Goal: Transaction & Acquisition: Purchase product/service

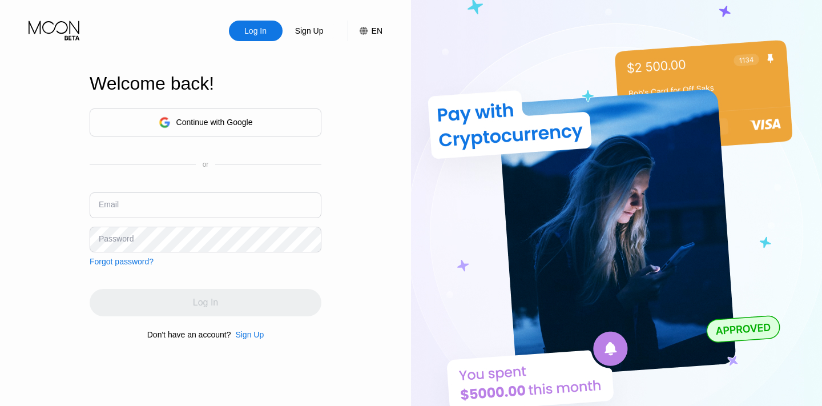
click at [259, 115] on div "Continue with Google" at bounding box center [206, 123] width 232 height 28
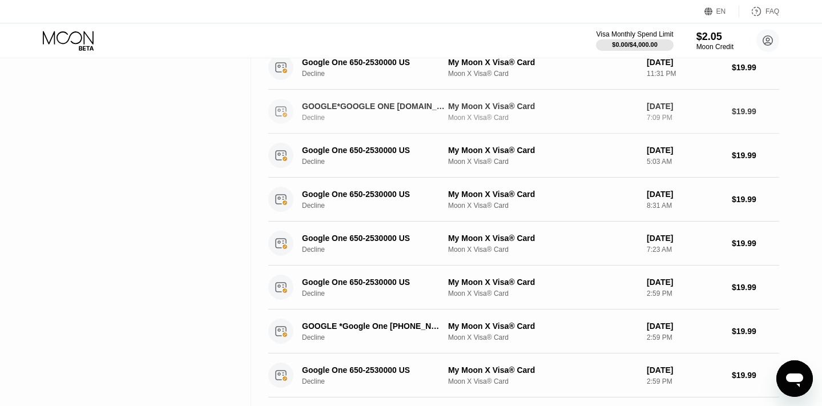
scroll to position [297, 0]
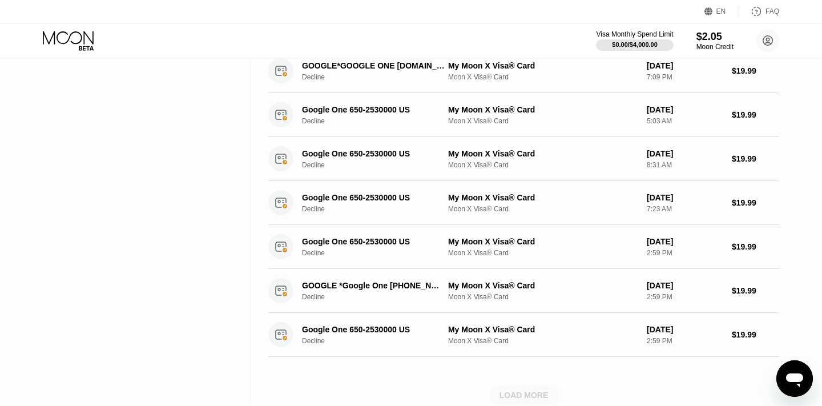
click at [524, 393] on div "LOAD MORE" at bounding box center [524, 395] width 49 height 10
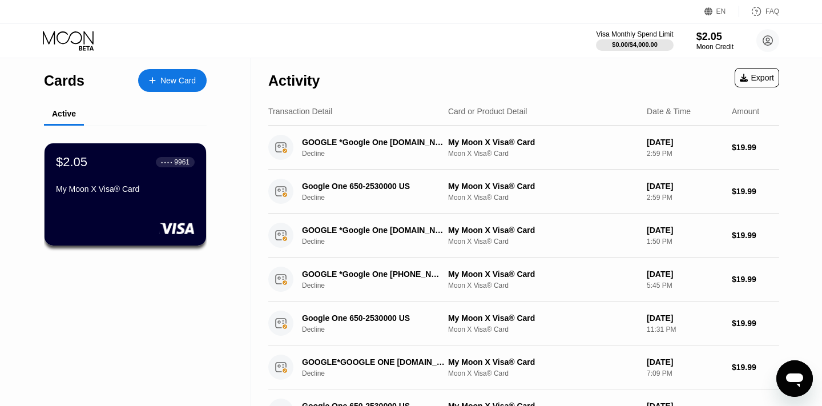
scroll to position [0, 0]
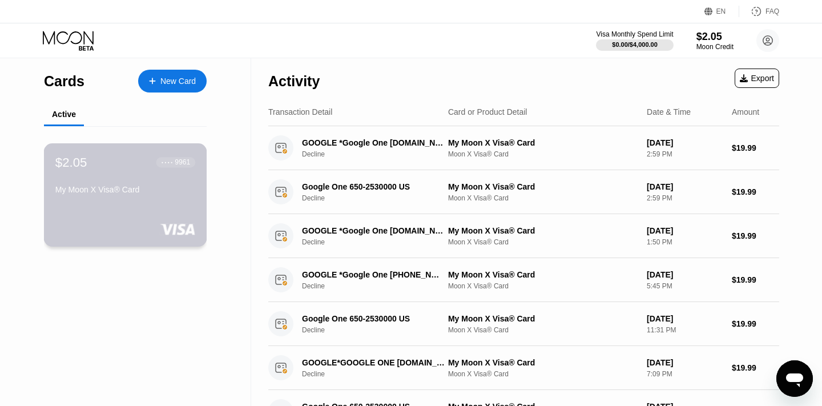
click at [110, 191] on div "My Moon X Visa® Card" at bounding box center [125, 189] width 140 height 9
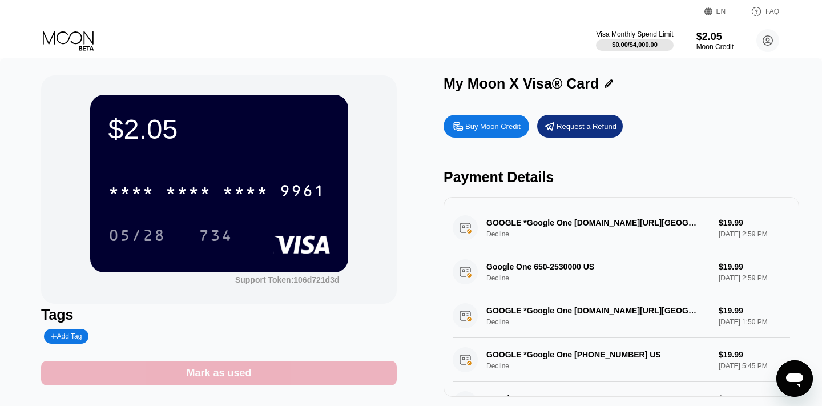
click at [230, 372] on div "Mark as used" at bounding box center [218, 373] width 65 height 13
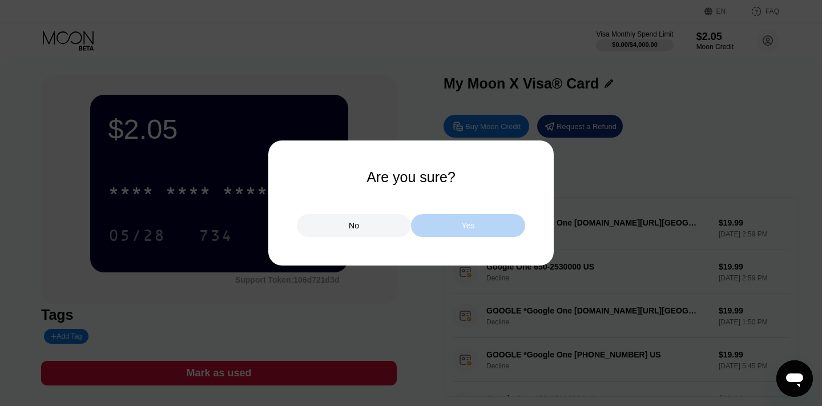
click at [460, 224] on div "Yes" at bounding box center [468, 225] width 114 height 23
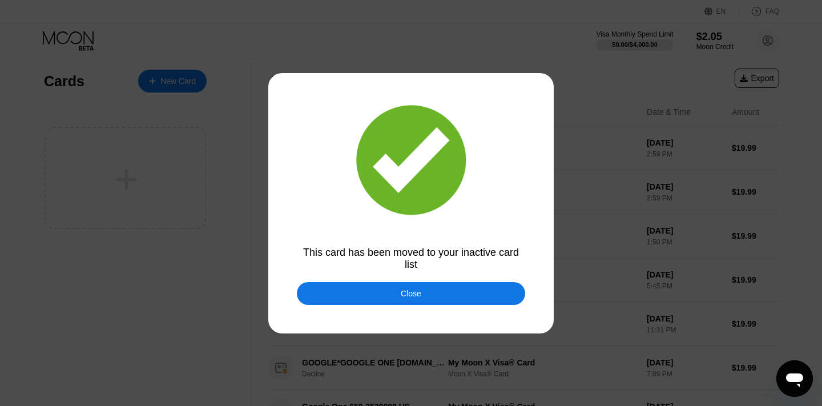
click at [432, 288] on div "Close" at bounding box center [411, 293] width 228 height 23
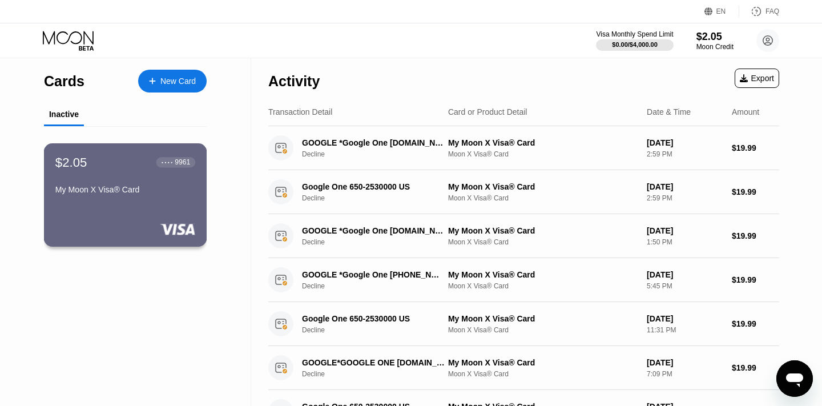
click at [152, 202] on div "$2.05 ● ● ● ● 9961 My Moon X Visa® Card" at bounding box center [125, 194] width 163 height 103
click at [183, 82] on div "New Card" at bounding box center [177, 82] width 35 height 10
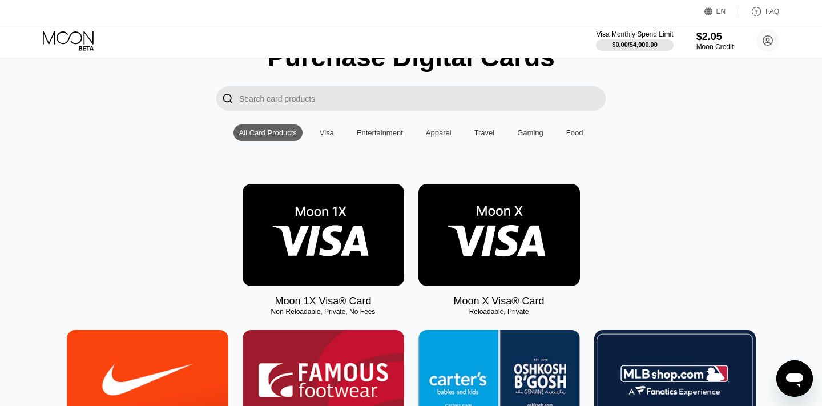
scroll to position [56, 0]
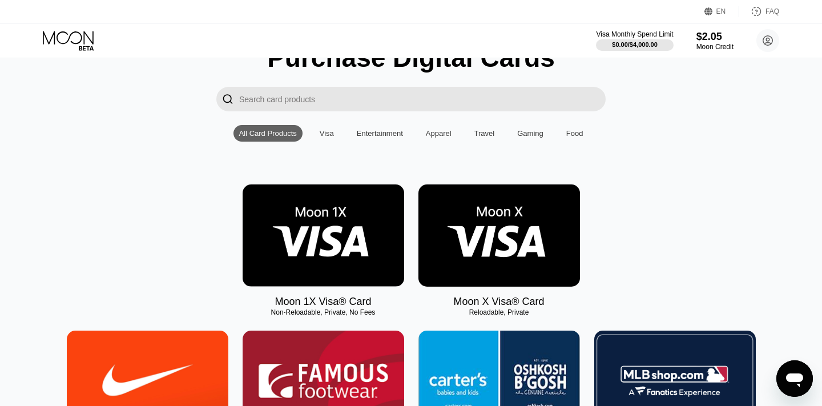
click at [507, 234] on img at bounding box center [500, 235] width 162 height 102
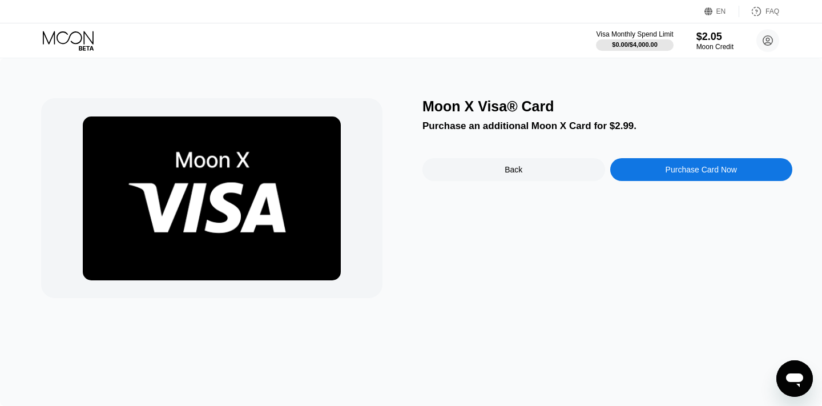
click at [708, 168] on div "Purchase Card Now" at bounding box center [701, 169] width 71 height 9
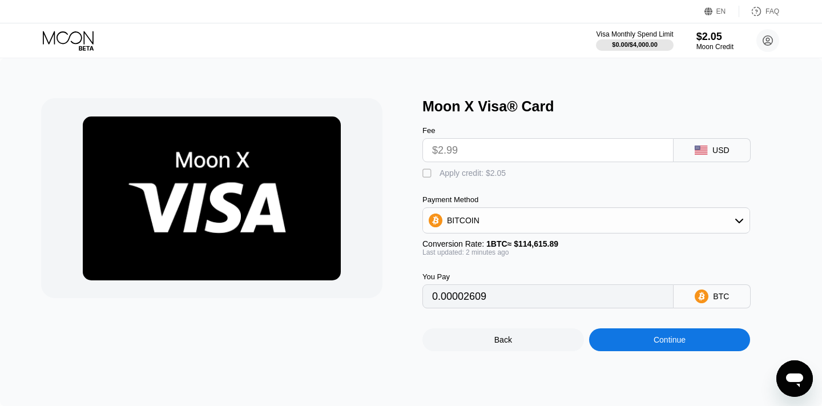
click at [532, 224] on div "BITCOIN" at bounding box center [586, 220] width 327 height 23
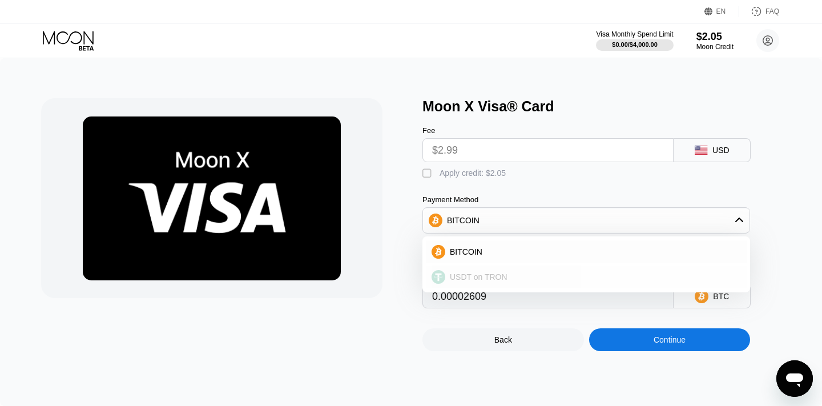
click at [464, 276] on span "USDT on TRON" at bounding box center [479, 276] width 58 height 9
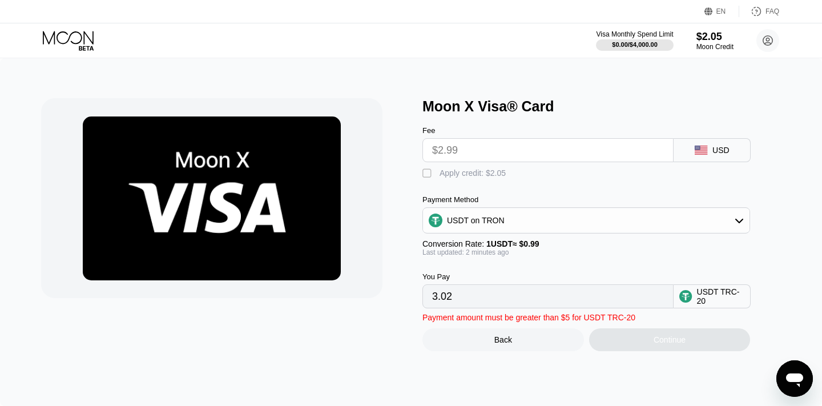
drag, startPoint x: 460, startPoint y: 296, endPoint x: 425, endPoint y: 300, distance: 35.6
click at [425, 300] on div "3.02" at bounding box center [548, 296] width 251 height 24
click at [468, 298] on input "3.02" at bounding box center [548, 296] width 232 height 23
drag, startPoint x: 468, startPoint y: 298, endPoint x: 420, endPoint y: 296, distance: 47.5
click at [420, 296] on div "Moon X Visa® Card Fee $2.99 USD  Apply credit: $2.05 Payment Method USDT on TR…" at bounding box center [411, 224] width 740 height 253
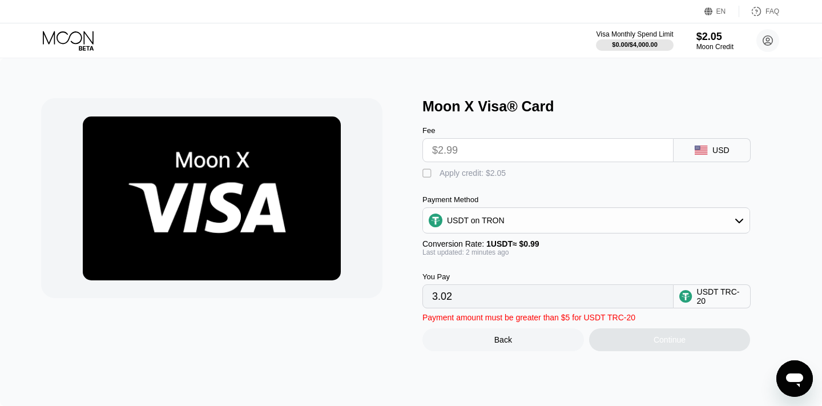
click at [549, 204] on div "Payment Method" at bounding box center [587, 199] width 328 height 9
click at [423, 174] on div "" at bounding box center [428, 173] width 11 height 11
drag, startPoint x: 466, startPoint y: 296, endPoint x: 413, endPoint y: 297, distance: 53.1
click at [413, 297] on div "Moon X Visa® Card Fee $2.99 USD  Apply credit: $2.05 Payment Method USDT on TR…" at bounding box center [411, 224] width 740 height 253
click at [473, 299] on input "0.95" at bounding box center [548, 296] width 232 height 23
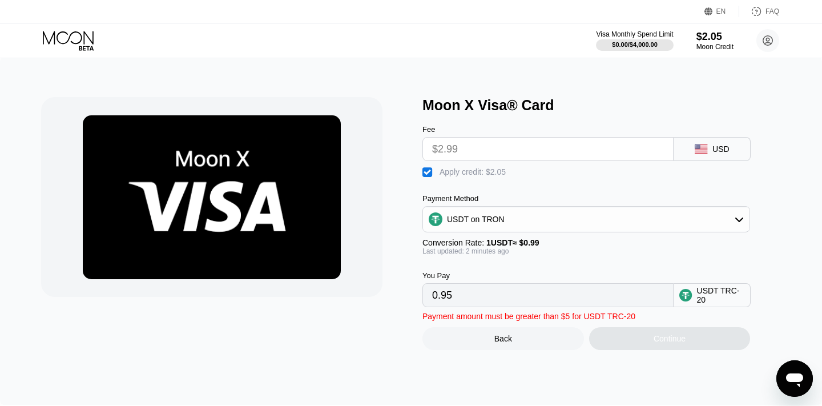
scroll to position [2, 0]
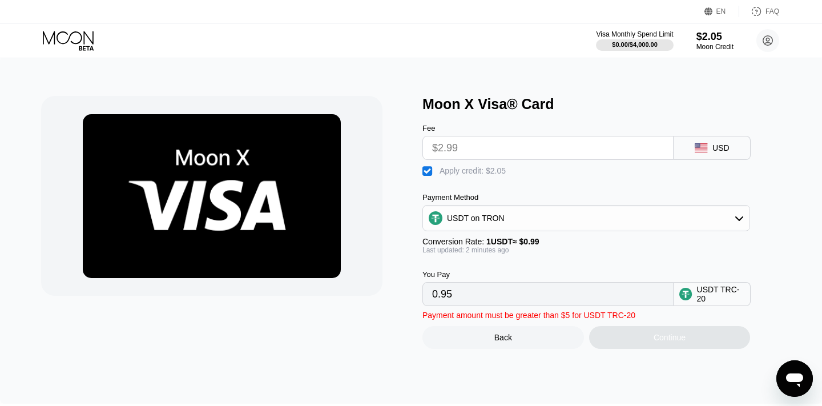
click at [473, 299] on input "0.95" at bounding box center [548, 294] width 232 height 23
click at [475, 296] on input "0.95" at bounding box center [548, 294] width 232 height 23
click at [473, 294] on input "0.95" at bounding box center [548, 294] width 232 height 23
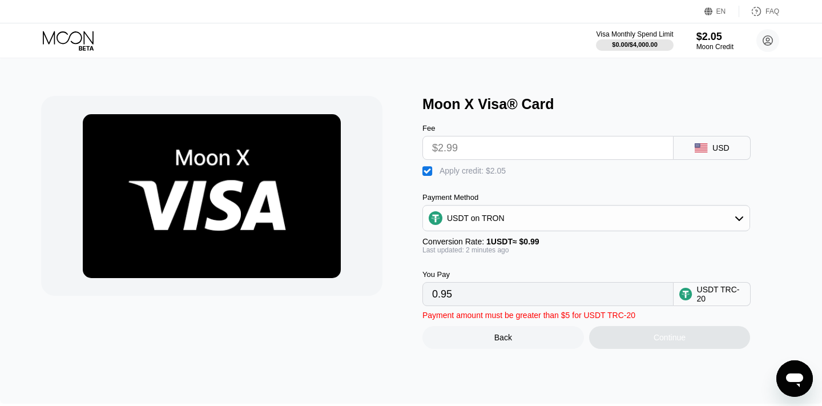
click at [509, 150] on input "$2.99" at bounding box center [548, 147] width 232 height 23
click at [479, 294] on input "0.95" at bounding box center [548, 294] width 232 height 23
click at [477, 294] on input "0.95" at bounding box center [548, 294] width 232 height 23
click at [471, 293] on input "0.95" at bounding box center [548, 294] width 232 height 23
click at [469, 294] on input "0.95" at bounding box center [548, 294] width 232 height 23
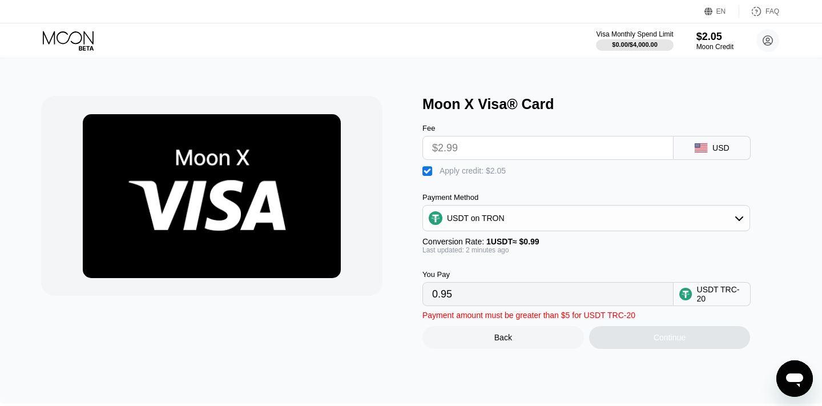
click at [453, 293] on input "0.95" at bounding box center [548, 294] width 232 height 23
click at [449, 293] on input "0.95" at bounding box center [548, 294] width 232 height 23
click at [506, 288] on input "0.95" at bounding box center [548, 294] width 232 height 23
click at [714, 300] on div "USDT TRC-20" at bounding box center [721, 294] width 48 height 18
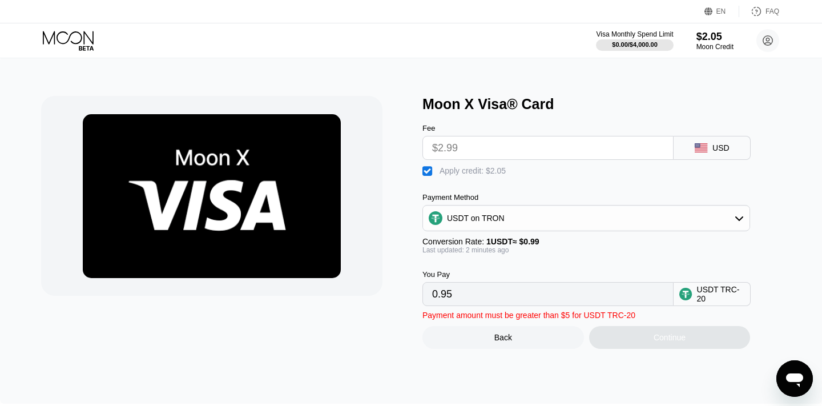
click at [712, 296] on div "USDT TRC-20" at bounding box center [721, 294] width 48 height 18
click at [680, 205] on div "USDT on TRON" at bounding box center [587, 218] width 328 height 26
click at [678, 210] on div "USDT on TRON" at bounding box center [586, 218] width 327 height 23
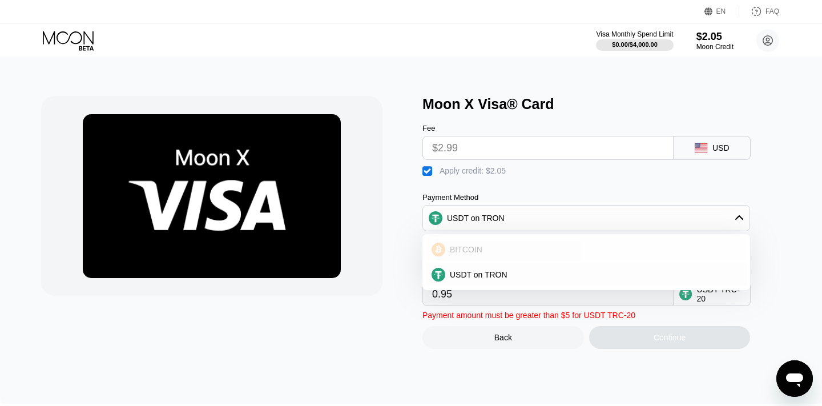
click at [492, 254] on div "BITCOIN" at bounding box center [593, 249] width 296 height 9
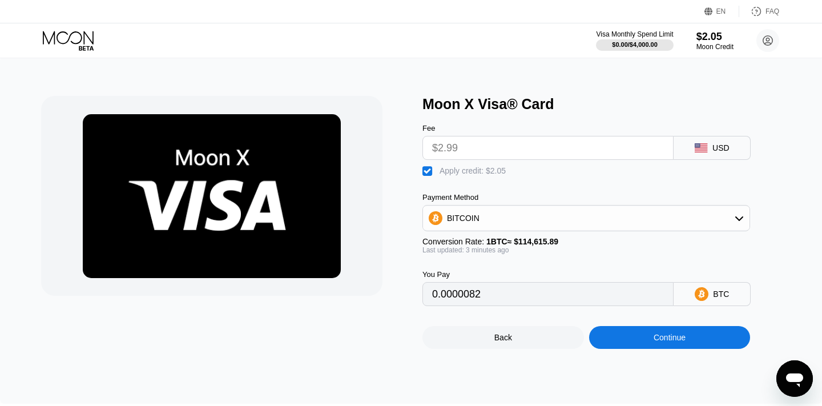
click at [520, 298] on input "0.0000082" at bounding box center [548, 294] width 232 height 23
click at [709, 296] on div "BTC" at bounding box center [712, 294] width 77 height 24
click at [642, 232] on div "Payment Method BITCOIN Conversion Rate: 1 BTC ≈ $114,615.89 Last updated: 3 min…" at bounding box center [587, 223] width 328 height 61
click at [630, 226] on div "BITCOIN" at bounding box center [586, 218] width 327 height 23
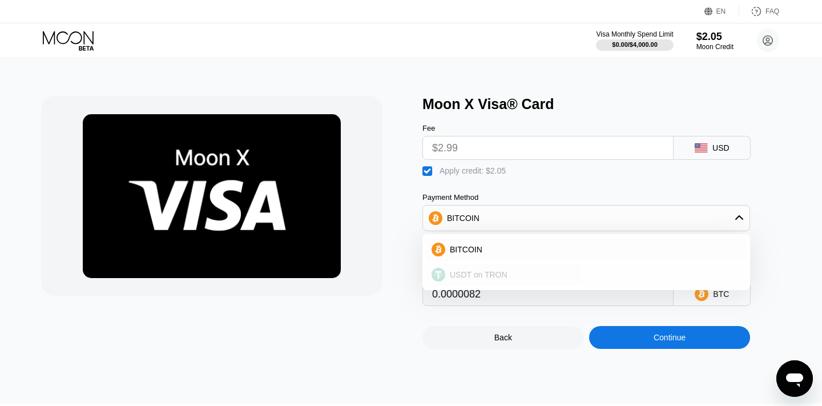
click at [543, 266] on div "USDT on TRON" at bounding box center [586, 274] width 321 height 23
type input "0.95"
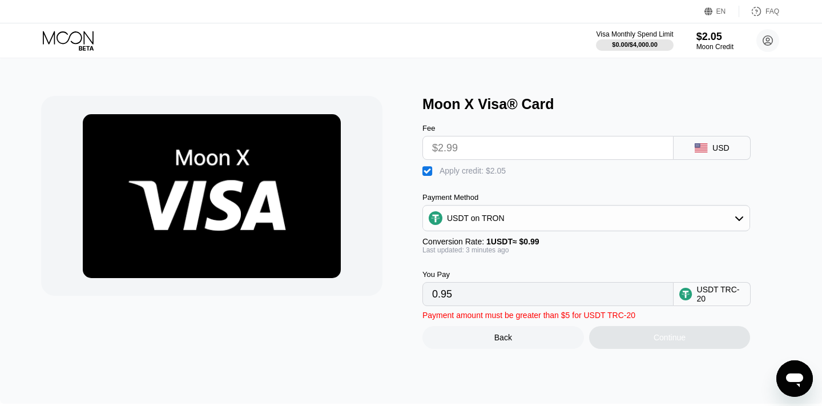
click at [702, 295] on div "USDT TRC-20" at bounding box center [721, 294] width 48 height 18
click at [455, 293] on input "0.95" at bounding box center [548, 294] width 232 height 23
click at [455, 146] on input "$2.99" at bounding box center [548, 147] width 232 height 23
click at [432, 169] on div "" at bounding box center [428, 171] width 11 height 11
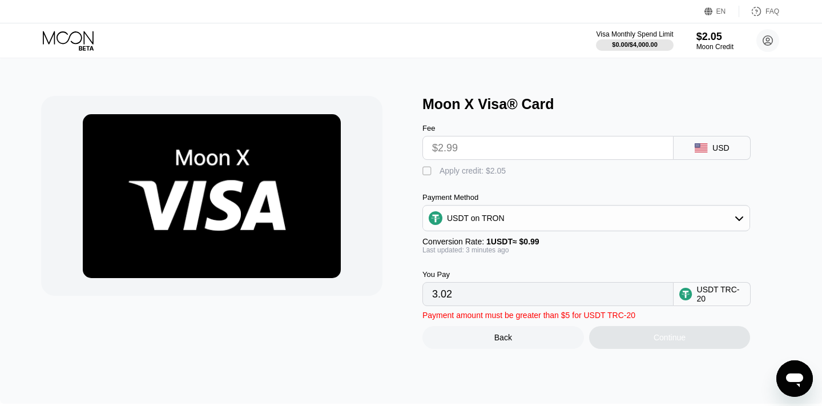
click at [456, 146] on input "$2.99" at bounding box center [548, 147] width 232 height 23
click at [474, 293] on input "3.02" at bounding box center [548, 294] width 232 height 23
click at [433, 172] on div "" at bounding box center [428, 171] width 11 height 11
type input "0.95"
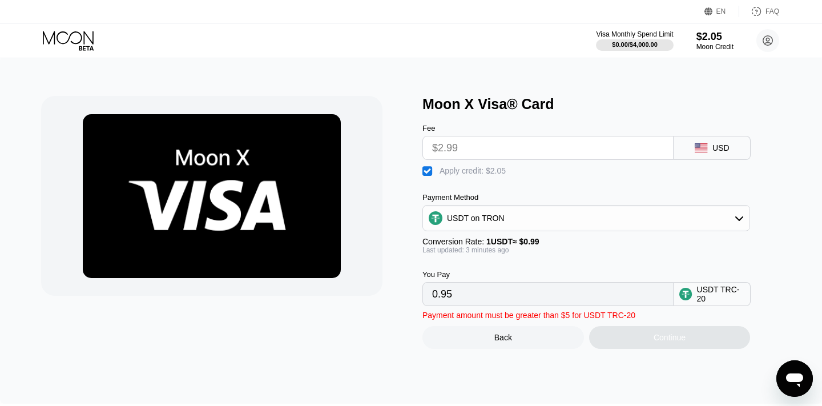
click at [492, 295] on input "0.95" at bounding box center [548, 294] width 232 height 23
click at [481, 297] on input "0.95" at bounding box center [548, 294] width 232 height 23
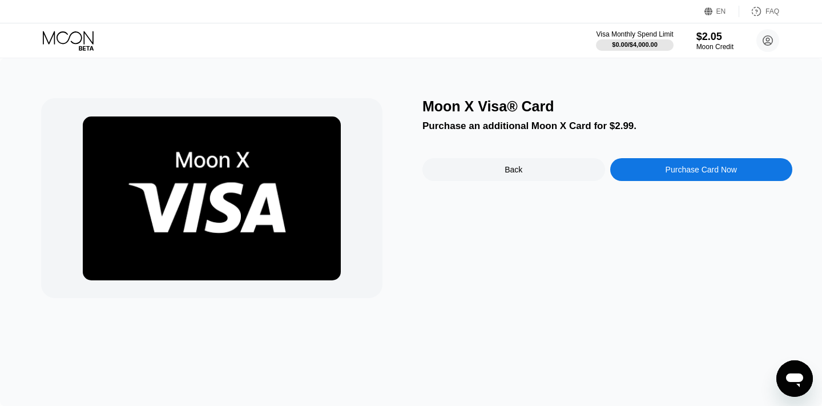
click at [715, 172] on div "Purchase Card Now" at bounding box center [701, 169] width 71 height 9
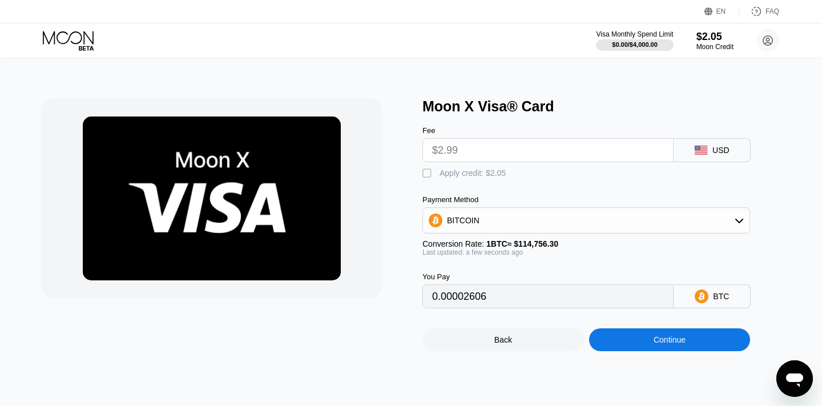
click at [432, 172] on div "" at bounding box center [428, 173] width 11 height 11
click at [432, 172] on div "" at bounding box center [428, 173] width 11 height 11
click at [432, 172] on div "" at bounding box center [428, 173] width 11 height 11
click at [480, 218] on div "BITCOIN" at bounding box center [586, 220] width 327 height 23
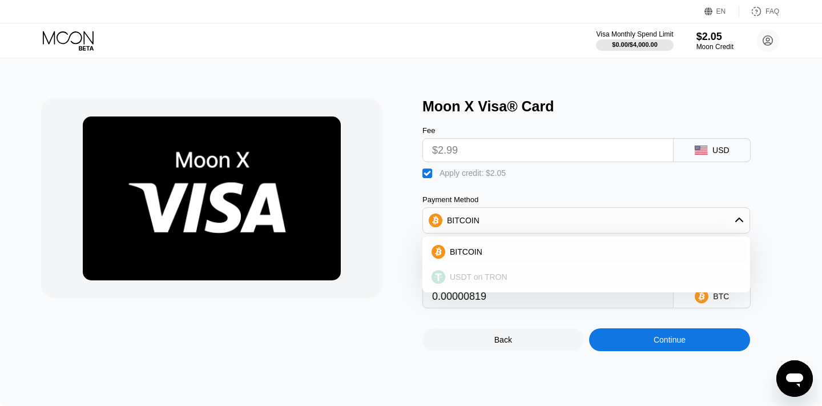
click at [467, 267] on div "USDT on TRON" at bounding box center [586, 277] width 321 height 23
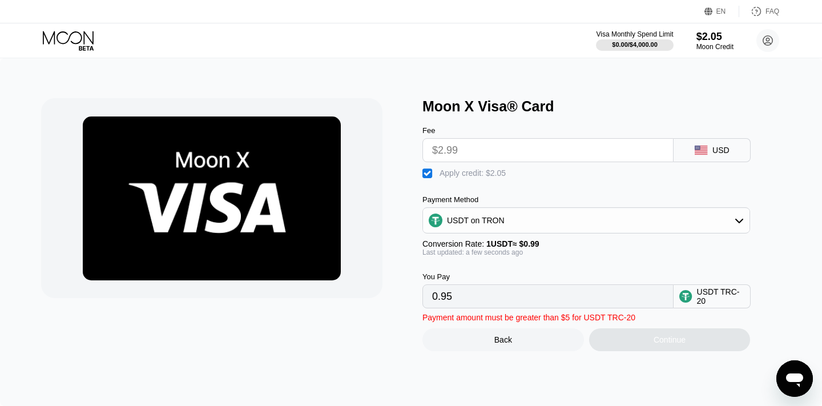
click at [485, 298] on input "0.95" at bounding box center [548, 296] width 232 height 23
drag, startPoint x: 485, startPoint y: 298, endPoint x: 437, endPoint y: 297, distance: 48.0
click at [437, 297] on input "0.95" at bounding box center [548, 296] width 232 height 23
drag, startPoint x: 479, startPoint y: 292, endPoint x: 491, endPoint y: 279, distance: 17.4
click at [479, 292] on input "0.95" at bounding box center [548, 296] width 232 height 23
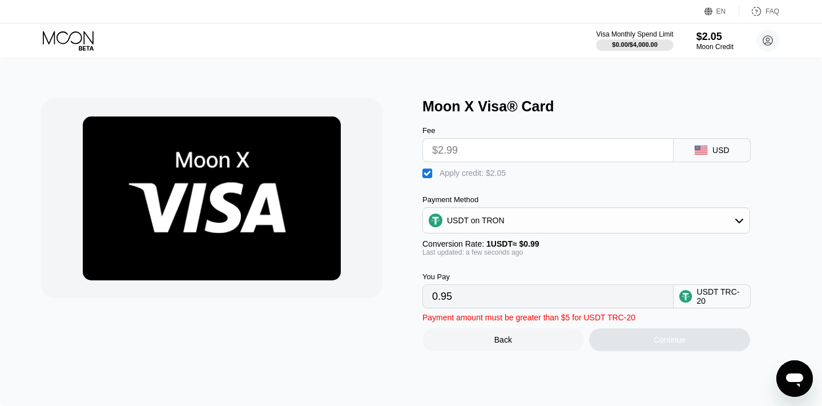
click at [489, 217] on div "USDT on TRON" at bounding box center [476, 220] width 58 height 9
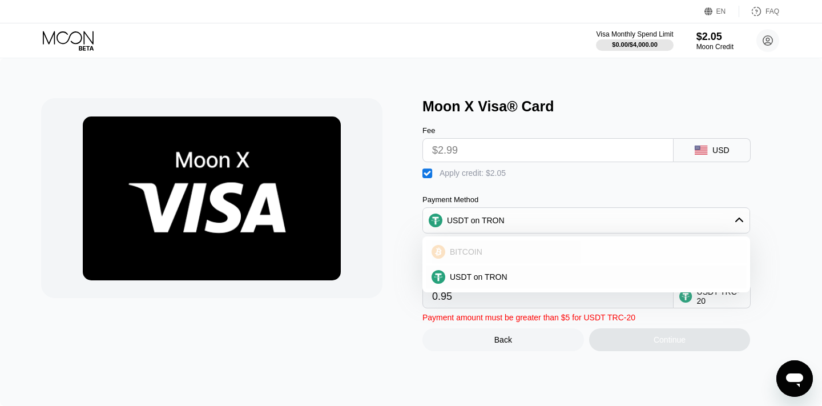
click at [475, 247] on span "BITCOIN" at bounding box center [466, 251] width 33 height 9
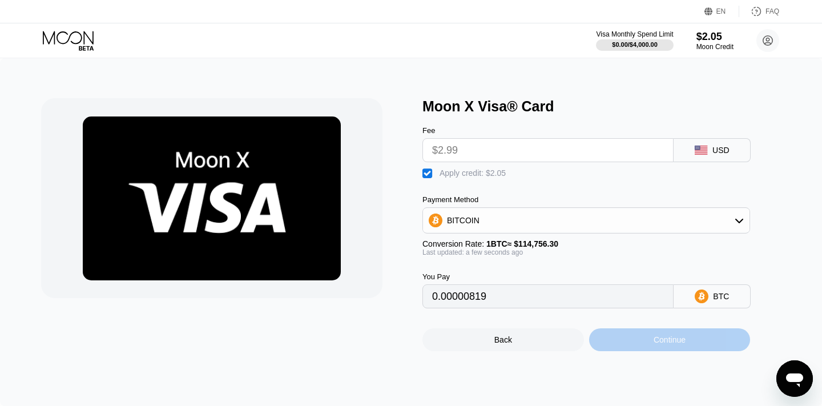
click at [672, 333] on div "Continue" at bounding box center [670, 339] width 162 height 23
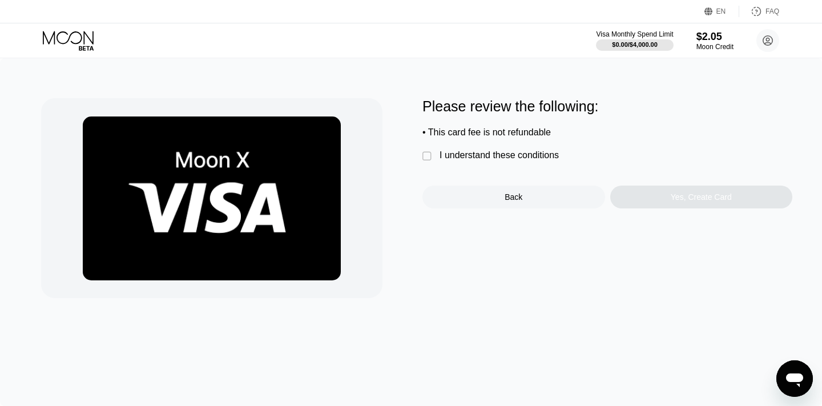
click at [423, 159] on div "" at bounding box center [428, 156] width 11 height 11
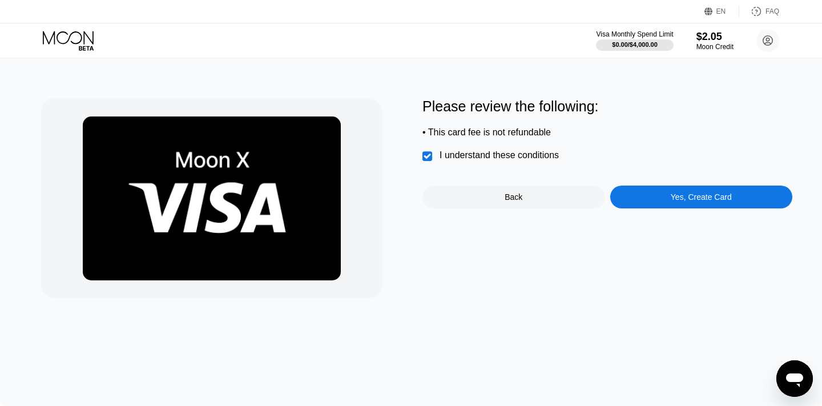
click at [710, 202] on div "Yes, Create Card" at bounding box center [701, 196] width 61 height 9
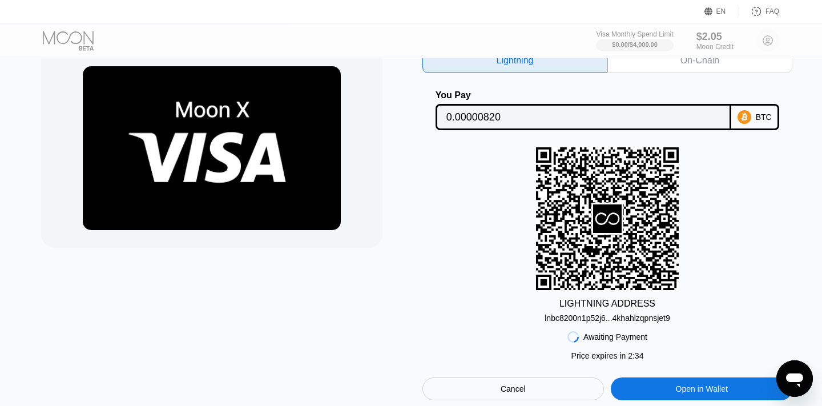
scroll to position [50, 0]
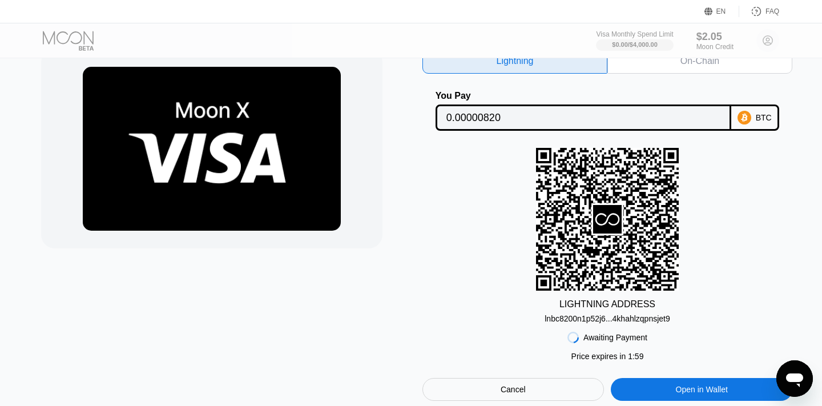
click at [591, 319] on div "lnbc8200n1p52j6...4khahlzqpnsjet9" at bounding box center [608, 318] width 126 height 9
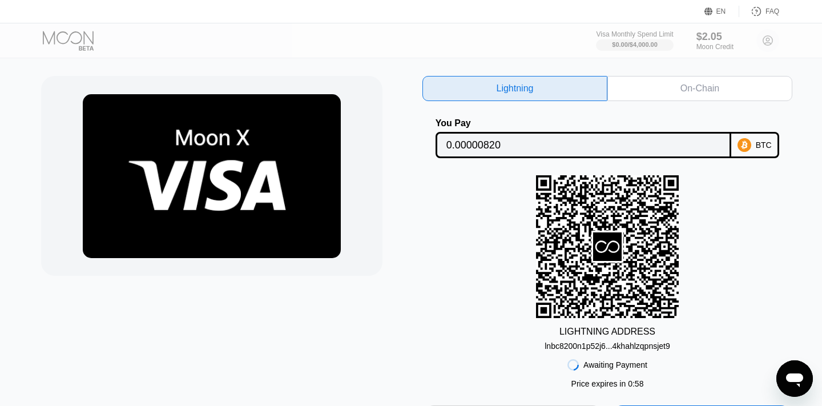
scroll to position [0, 0]
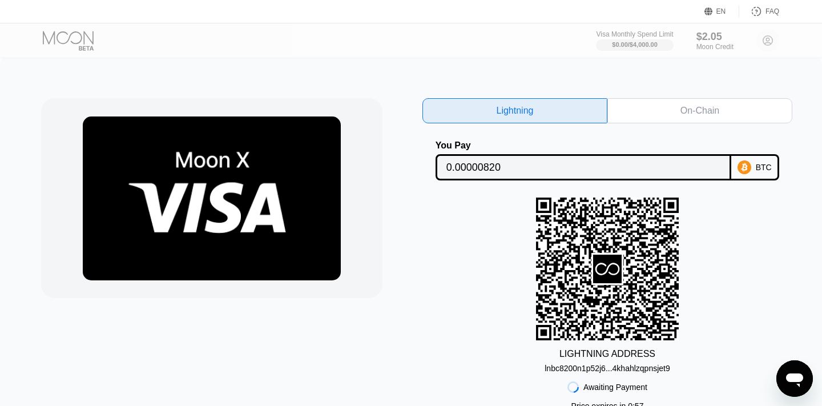
click at [696, 113] on div "On-Chain" at bounding box center [700, 110] width 39 height 11
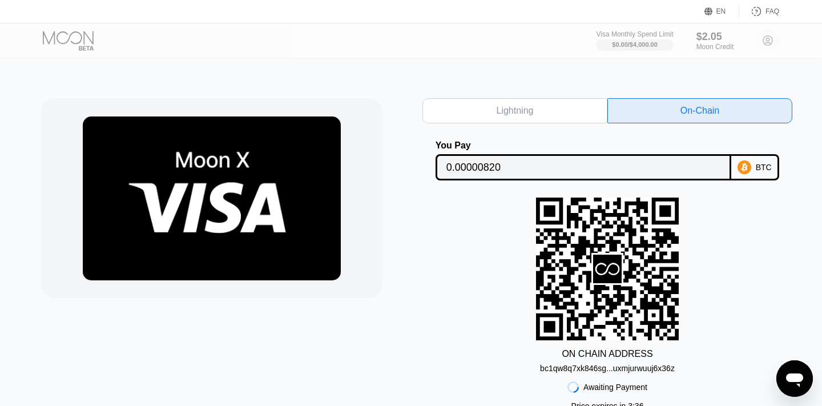
click at [744, 172] on icon at bounding box center [745, 167] width 14 height 14
click at [545, 116] on div "Lightning" at bounding box center [515, 110] width 185 height 25
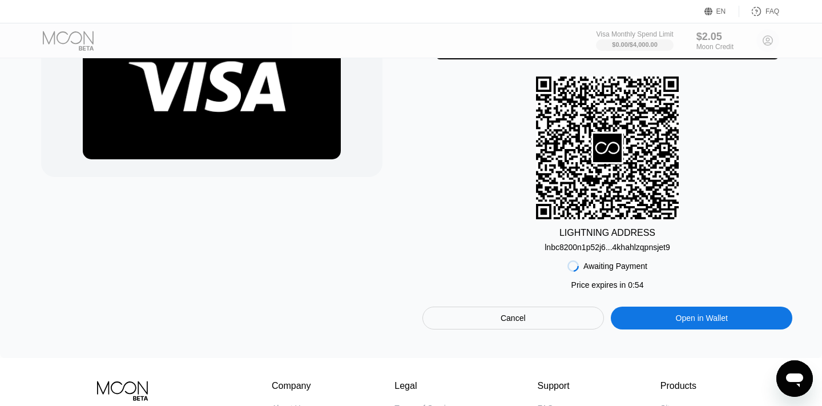
scroll to position [119, 0]
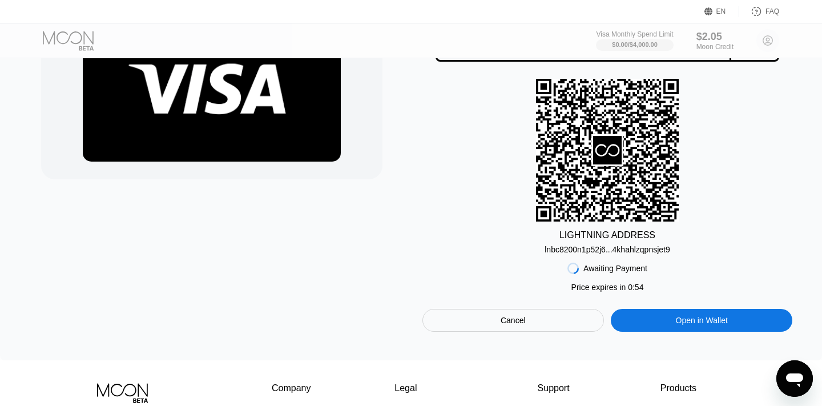
click at [541, 316] on div "Cancel" at bounding box center [514, 320] width 182 height 23
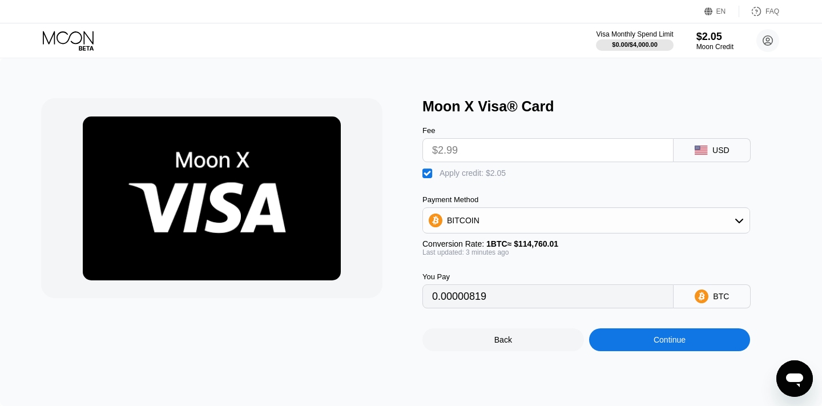
click at [681, 221] on div "BITCOIN" at bounding box center [586, 220] width 327 height 23
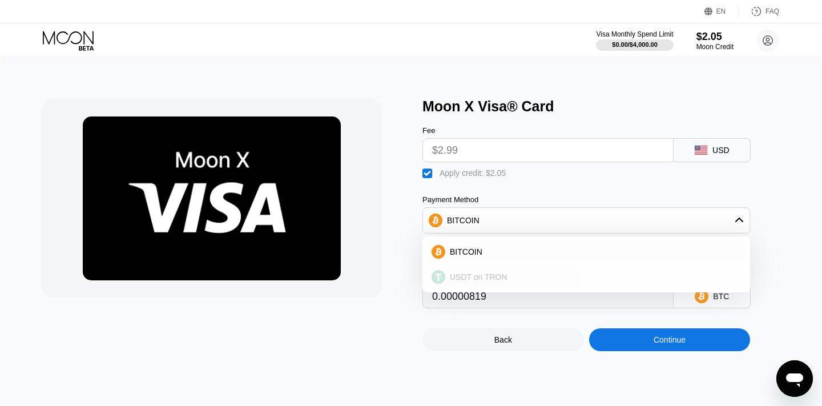
click at [491, 274] on span "USDT on TRON" at bounding box center [479, 276] width 58 height 9
type input "0.95"
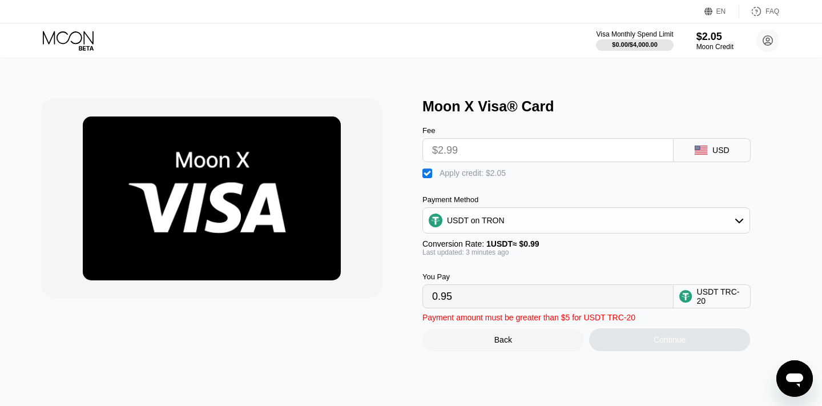
click at [475, 299] on input "0.95" at bounding box center [548, 296] width 232 height 23
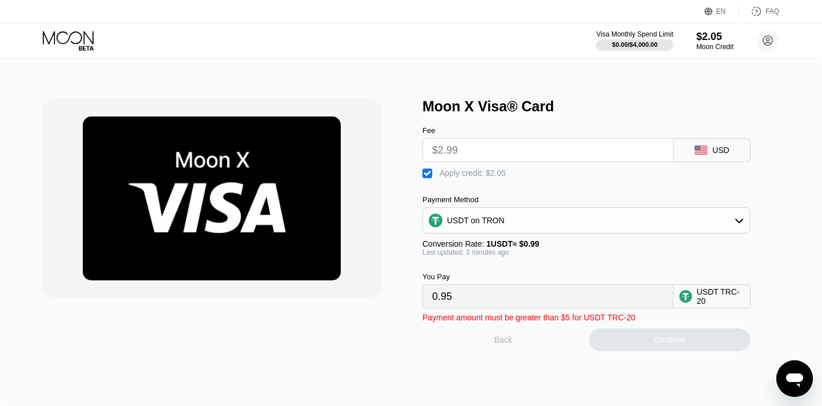
click at [493, 342] on div "Back" at bounding box center [504, 339] width 162 height 23
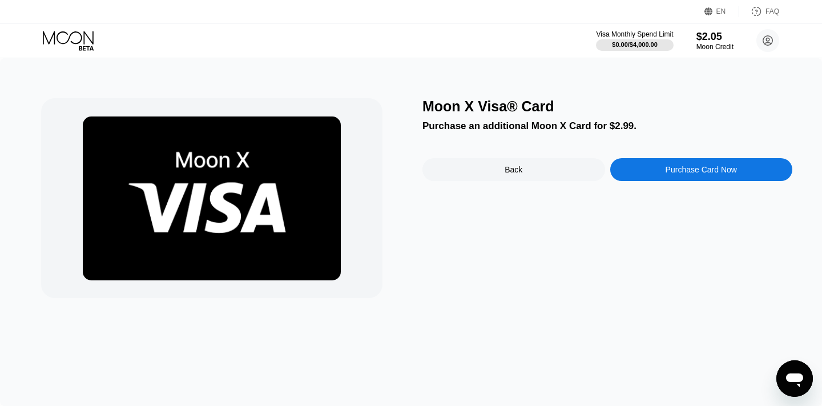
click at [511, 170] on div "Back" at bounding box center [514, 169] width 18 height 9
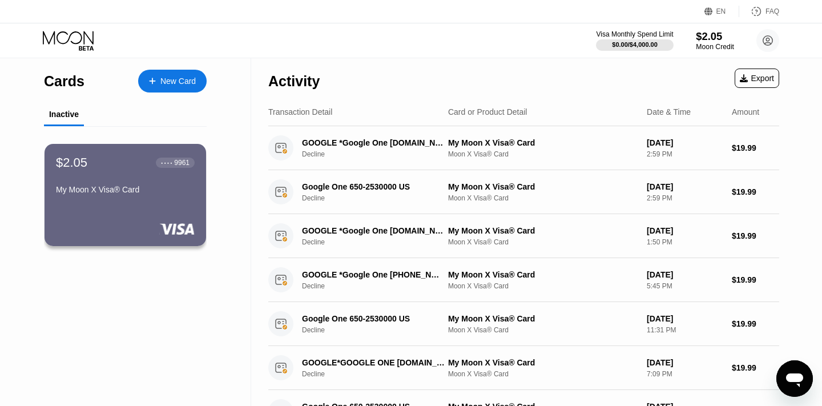
click at [712, 41] on div "$2.05" at bounding box center [715, 36] width 38 height 12
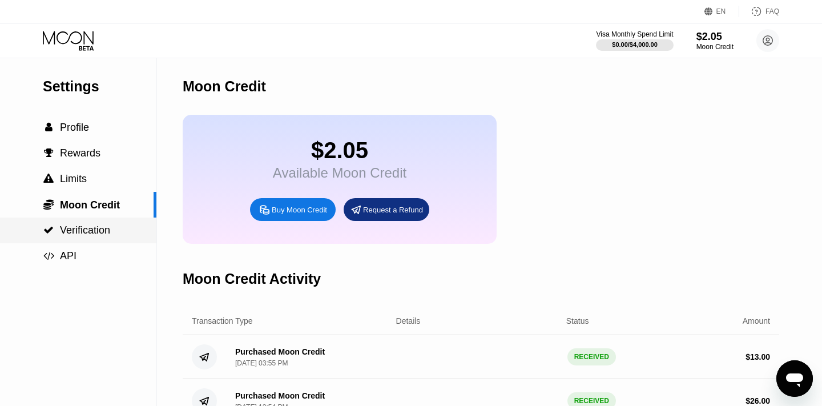
click at [91, 233] on span "Verification" at bounding box center [85, 229] width 50 height 11
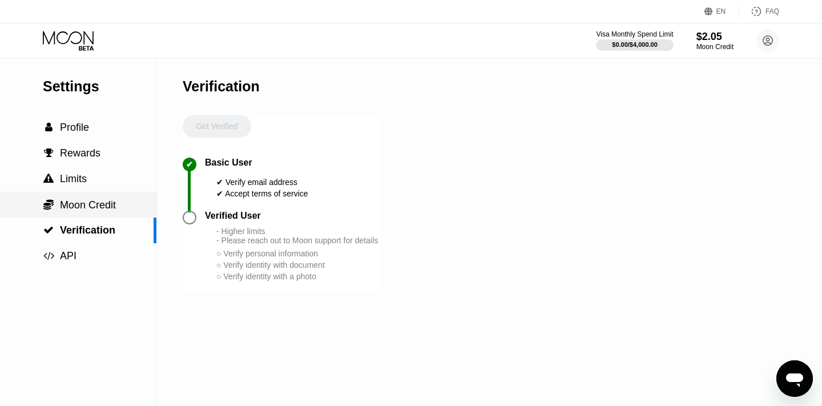
click at [86, 199] on span "Moon Credit" at bounding box center [88, 204] width 56 height 11
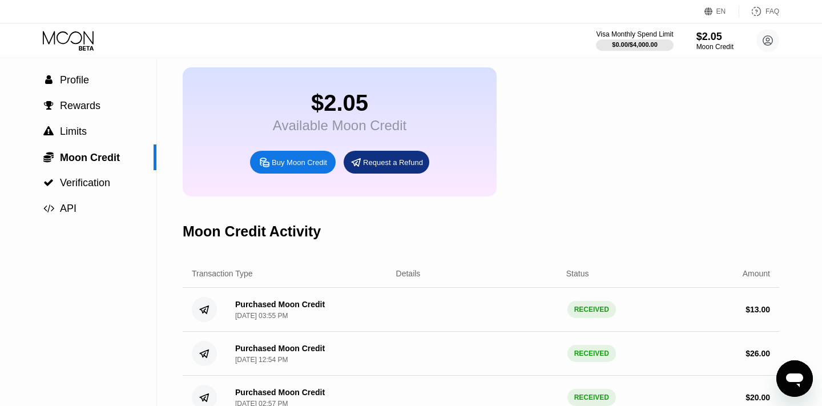
scroll to position [47, 0]
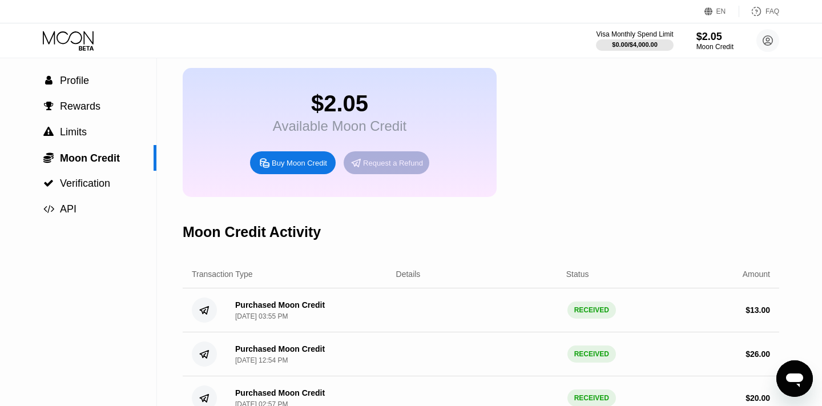
click at [390, 171] on div "Request a Refund" at bounding box center [387, 162] width 86 height 23
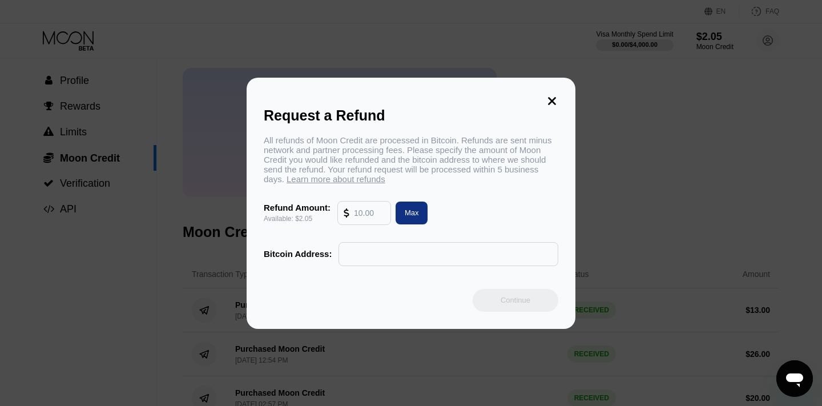
click at [378, 218] on input "text" at bounding box center [369, 213] width 31 height 23
click at [555, 101] on icon at bounding box center [552, 101] width 13 height 13
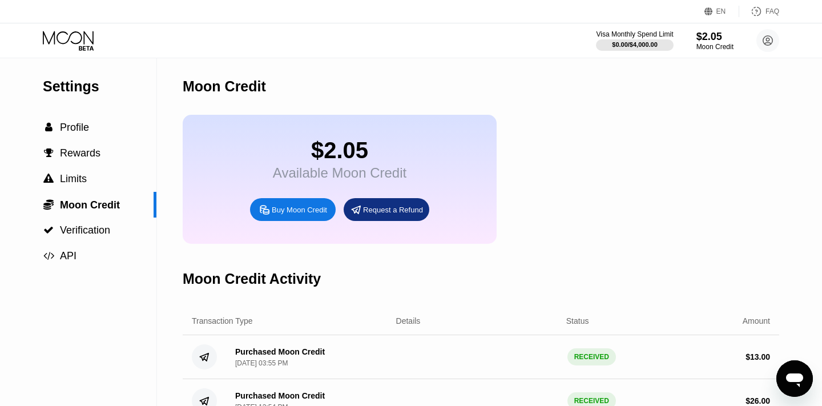
scroll to position [0, 0]
click at [66, 134] on div " Profile" at bounding box center [78, 128] width 156 height 26
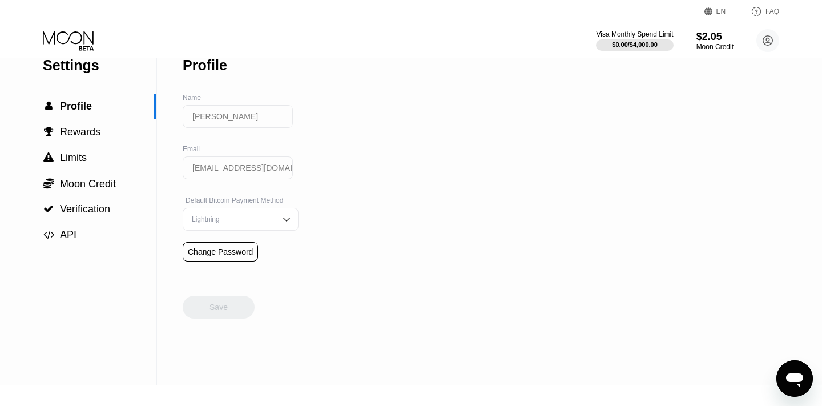
scroll to position [16, 0]
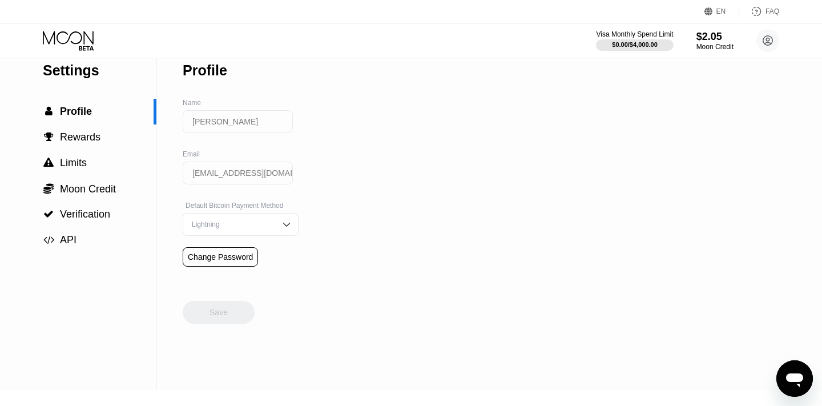
click at [245, 219] on div "Lightning" at bounding box center [241, 224] width 116 height 23
click at [227, 249] on div "Lightning" at bounding box center [232, 247] width 86 height 8
click at [390, 169] on div "Settings  Profile  Rewards  Limits  Moon Credit  Verification  API Profil…" at bounding box center [411, 216] width 822 height 348
click at [75, 138] on span "Rewards" at bounding box center [80, 136] width 41 height 11
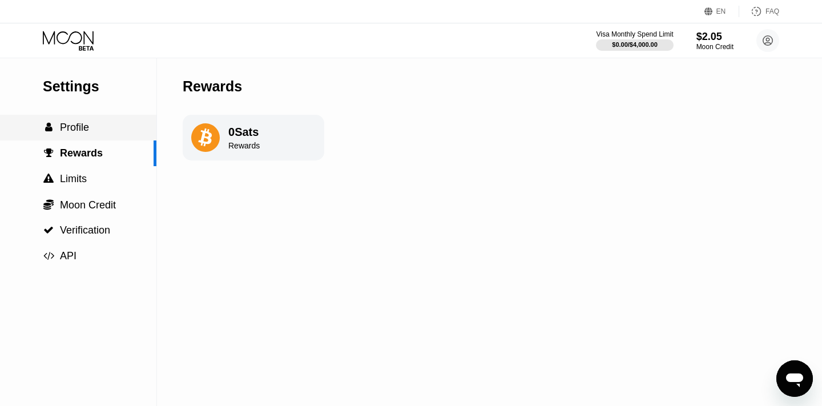
click at [65, 126] on span "Profile" at bounding box center [74, 127] width 29 height 11
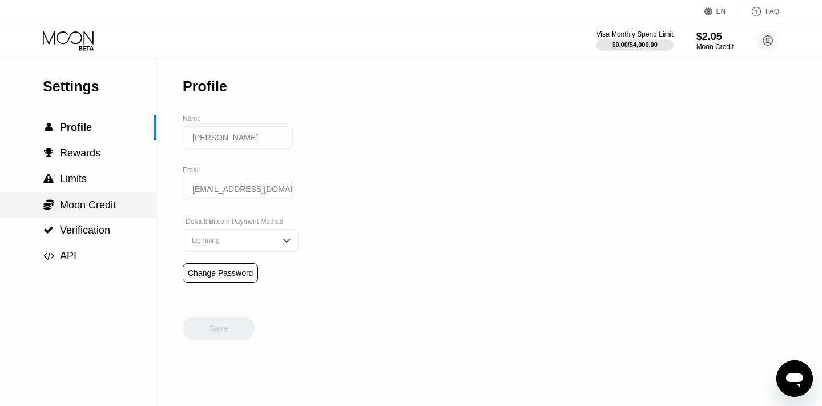
click at [75, 206] on span "Moon Credit" at bounding box center [88, 204] width 56 height 11
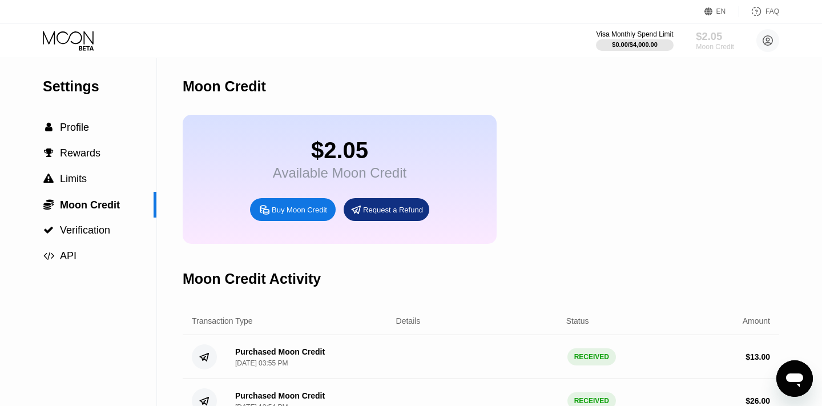
click at [711, 40] on div "$2.05" at bounding box center [715, 36] width 38 height 12
click at [73, 48] on icon at bounding box center [69, 41] width 53 height 20
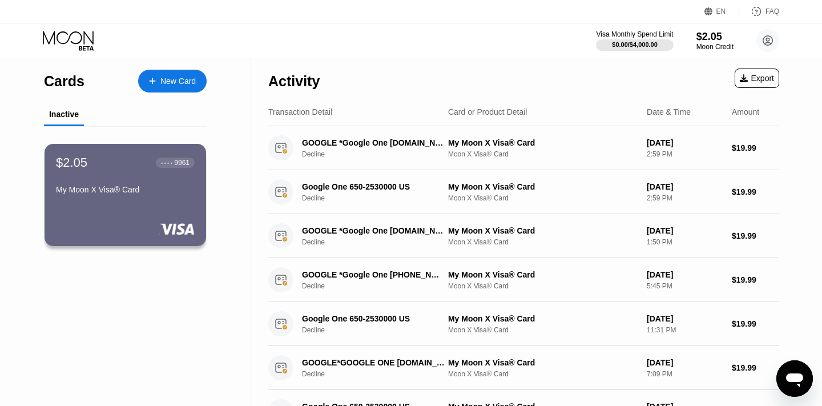
click at [187, 78] on div "New Card" at bounding box center [177, 82] width 35 height 10
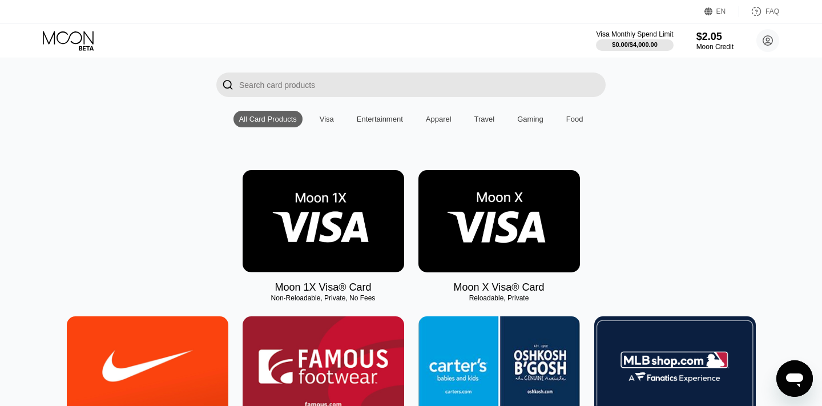
scroll to position [73, 0]
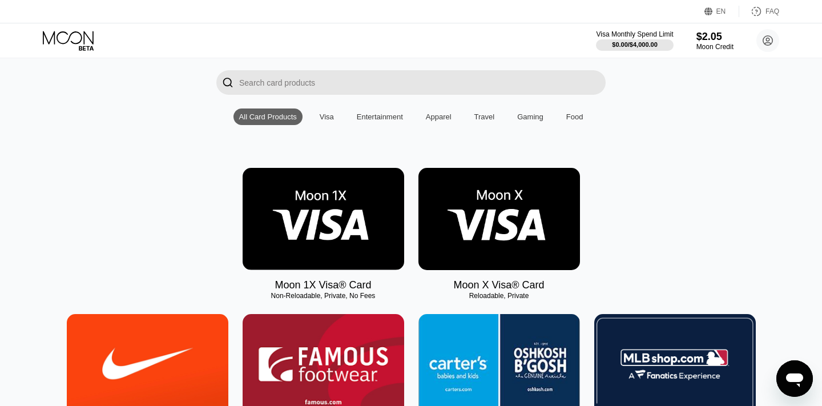
click at [539, 199] on img at bounding box center [500, 219] width 162 height 102
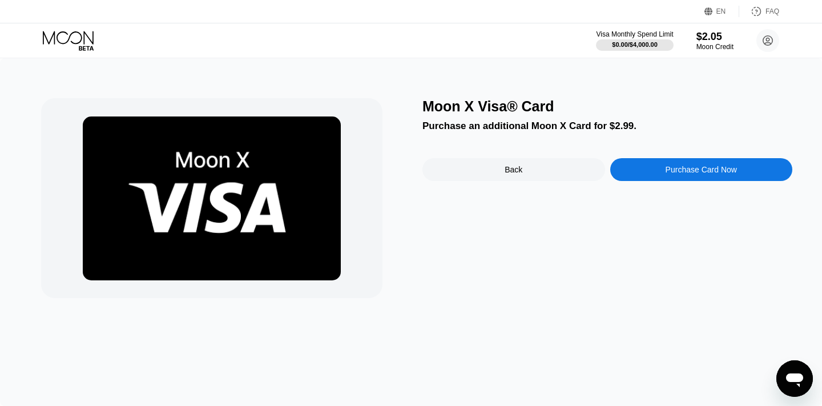
click at [486, 99] on div "Moon X Visa® Card" at bounding box center [608, 106] width 370 height 17
click at [713, 42] on div "$2.05" at bounding box center [715, 37] width 37 height 12
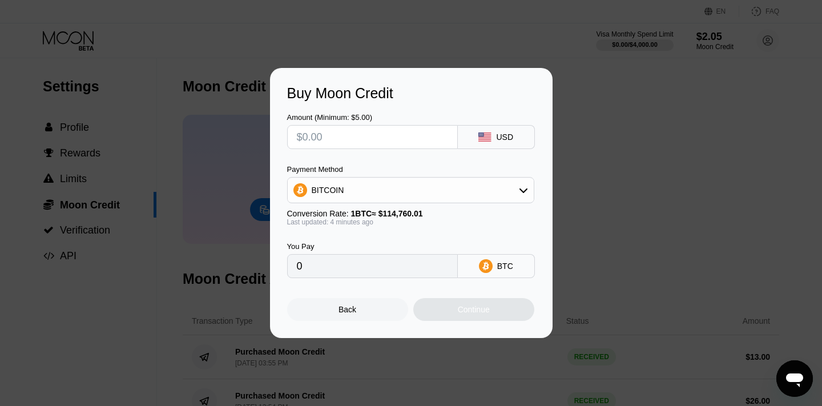
click at [339, 131] on input "text" at bounding box center [372, 137] width 151 height 23
type input "$5"
type input "0.00004359"
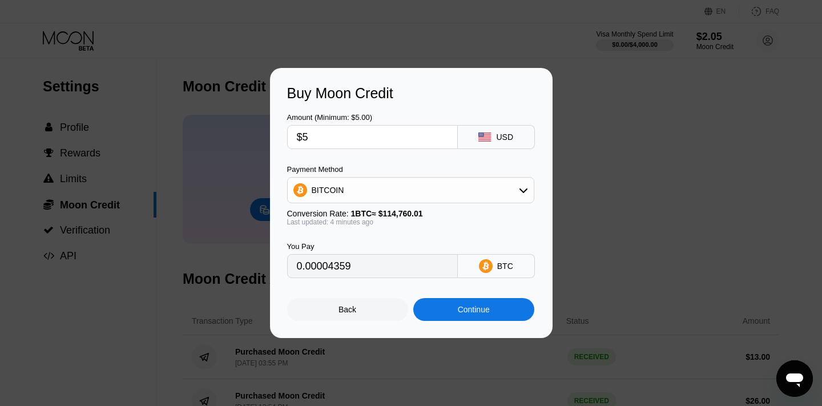
type input "$5"
click at [340, 198] on div "BITCOIN" at bounding box center [411, 190] width 246 height 23
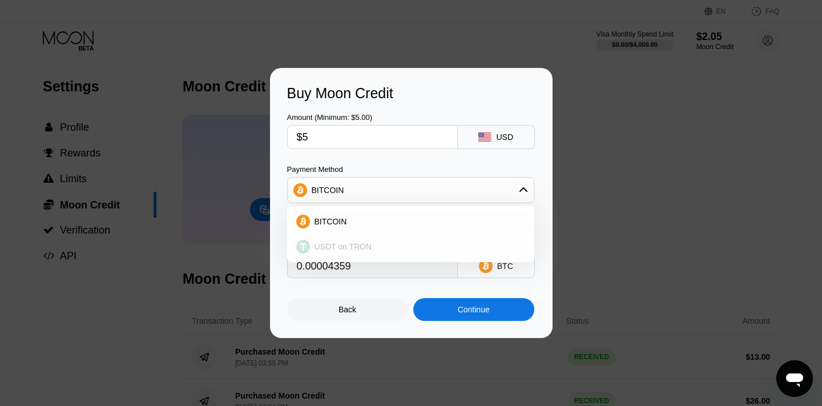
click at [334, 239] on div "USDT on TRON" at bounding box center [411, 246] width 240 height 23
type input "5.05"
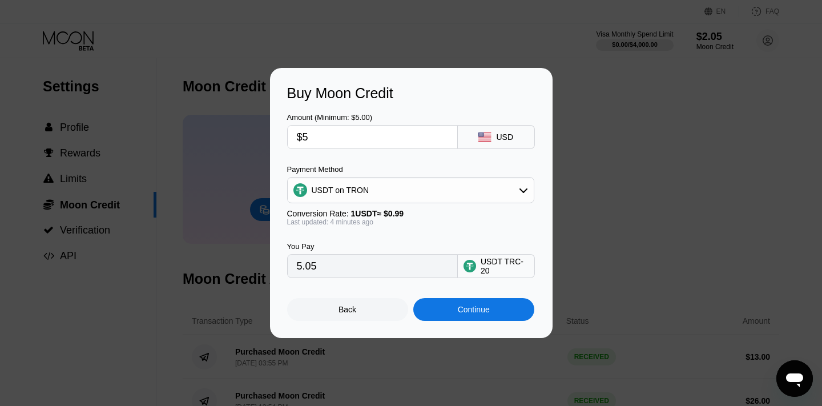
click at [488, 310] on div "Continue" at bounding box center [474, 309] width 32 height 9
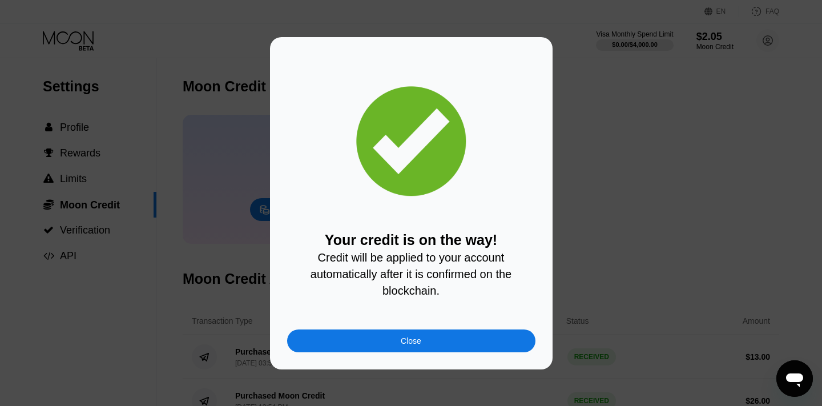
click at [433, 324] on div "Your credit is on the way! Credit will be applied to your account automatically…" at bounding box center [411, 203] width 248 height 298
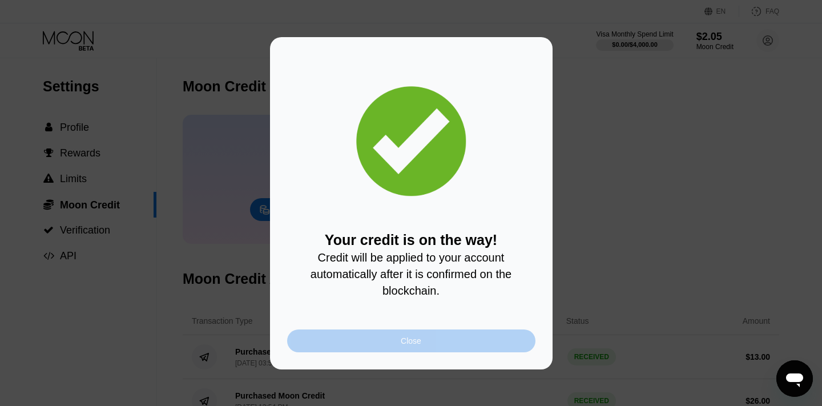
click at [429, 332] on div "Close" at bounding box center [411, 341] width 248 height 23
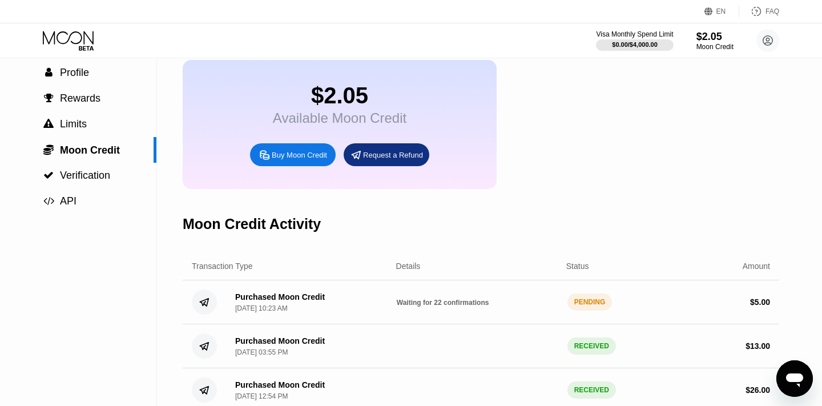
scroll to position [94, 0]
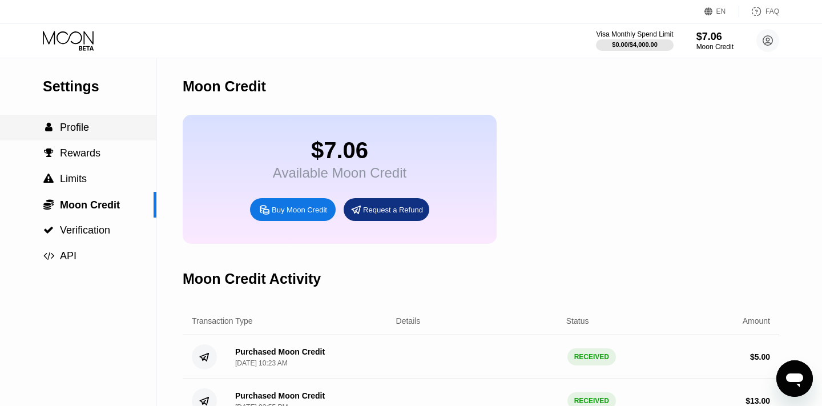
click at [65, 122] on span "Profile" at bounding box center [74, 127] width 29 height 11
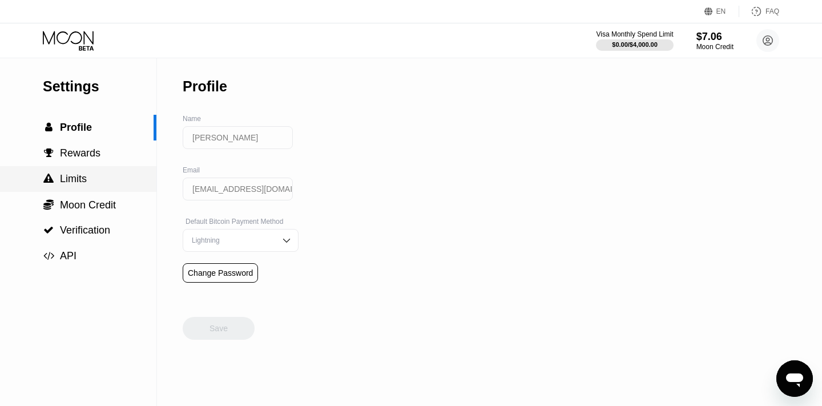
click at [70, 172] on div " Limits" at bounding box center [78, 179] width 156 height 26
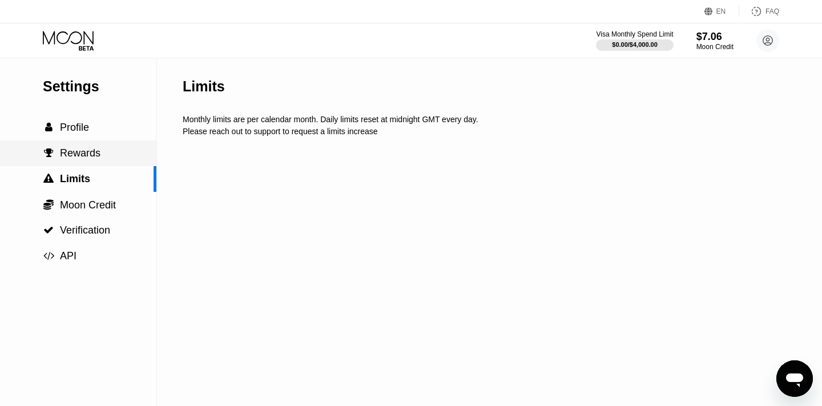
click at [82, 154] on span "Rewards" at bounding box center [80, 152] width 41 height 11
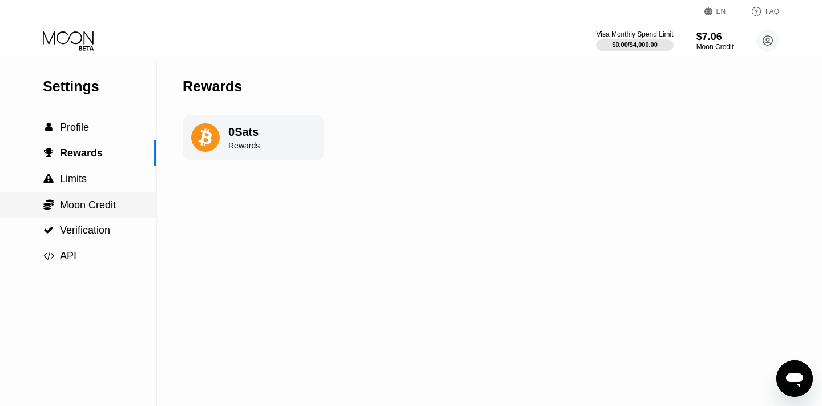
click at [81, 199] on span "Moon Credit" at bounding box center [88, 204] width 56 height 11
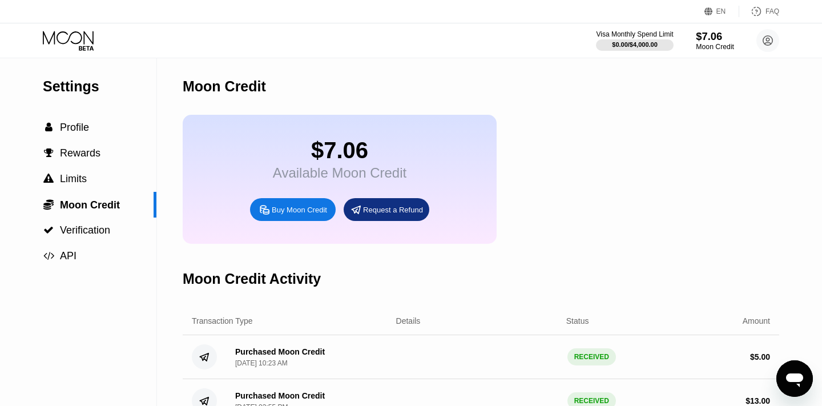
click at [724, 45] on div "Moon Credit" at bounding box center [715, 47] width 38 height 8
click at [714, 35] on div "$7.06" at bounding box center [715, 36] width 38 height 12
click at [635, 45] on div "$0.00 / $4,000.00" at bounding box center [635, 44] width 46 height 7
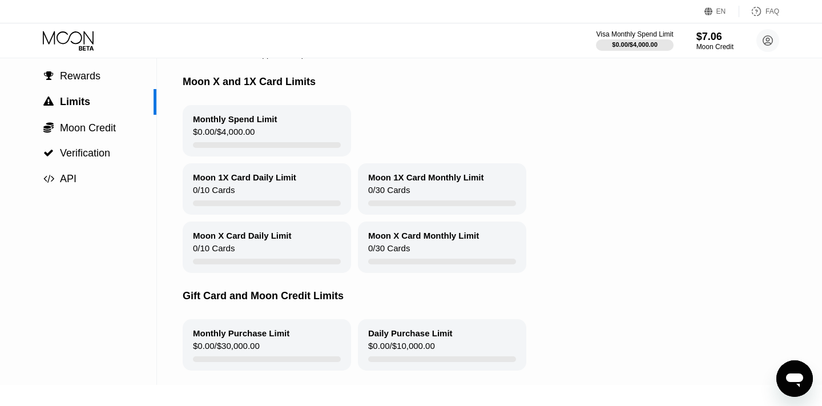
scroll to position [104, 0]
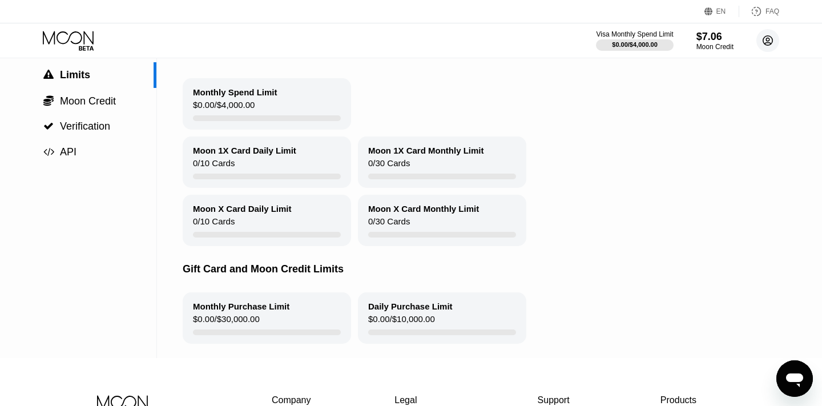
click at [767, 37] on icon at bounding box center [768, 40] width 23 height 23
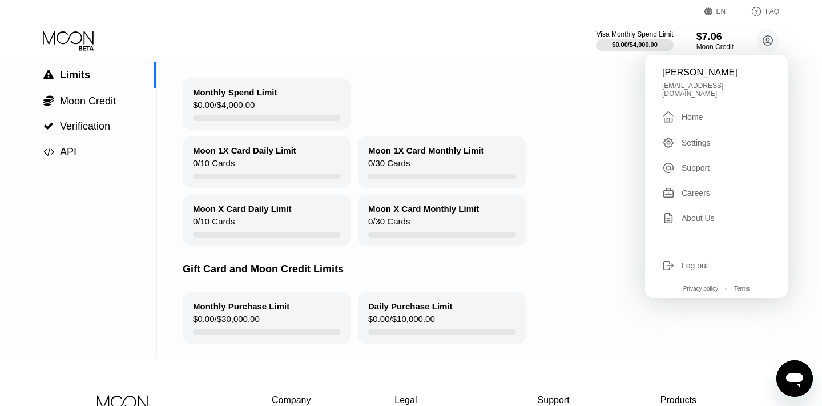
click at [702, 118] on div "Jhonny Hunter jhonnyhunter777@gmail.com  Home Settings Support Careers About U…" at bounding box center [716, 176] width 143 height 243
click at [686, 110] on div " Home" at bounding box center [717, 117] width 109 height 14
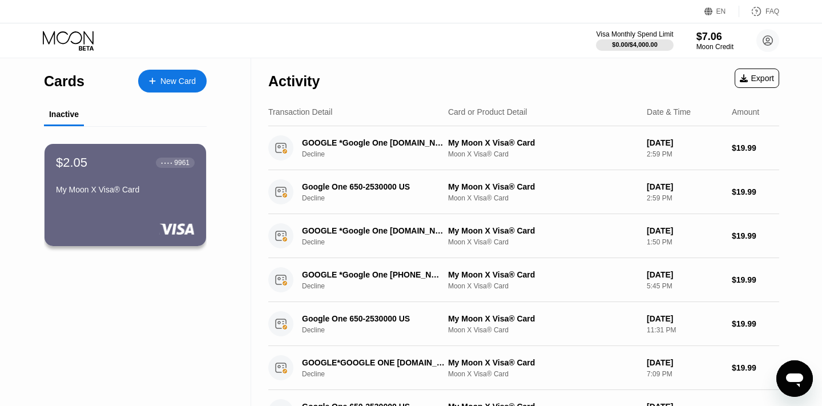
click at [186, 87] on div "New Card" at bounding box center [172, 81] width 69 height 23
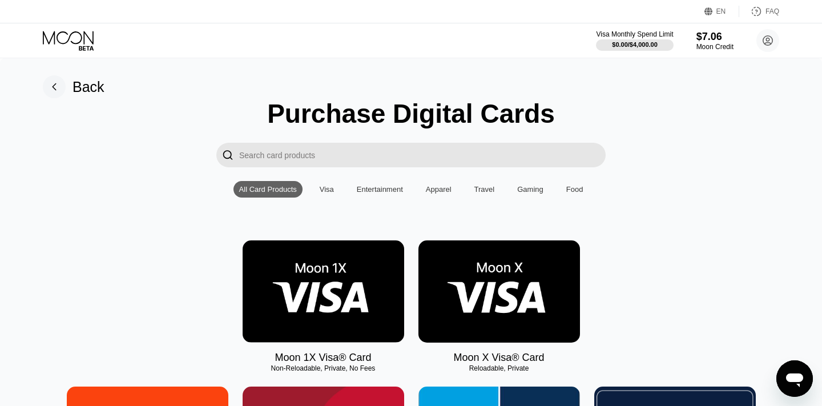
click at [492, 286] on img at bounding box center [500, 291] width 162 height 102
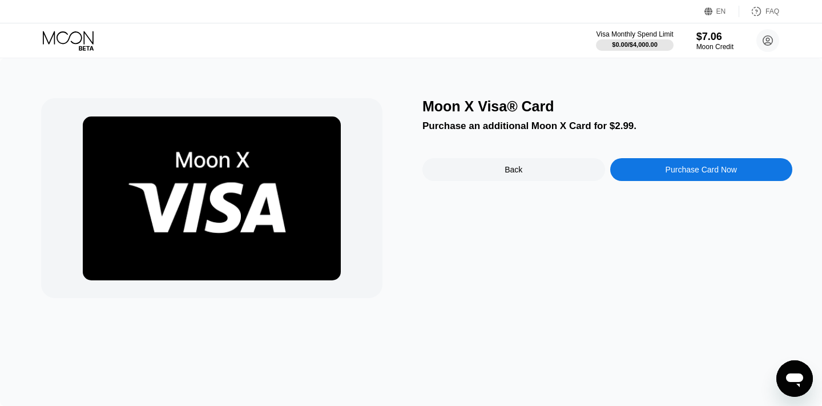
click at [689, 175] on div "Purchase Card Now" at bounding box center [702, 169] width 183 height 23
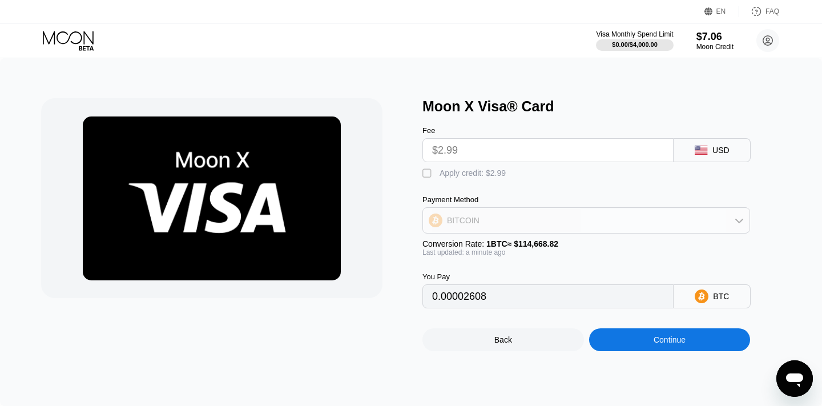
click at [565, 220] on div "BITCOIN" at bounding box center [586, 220] width 327 height 23
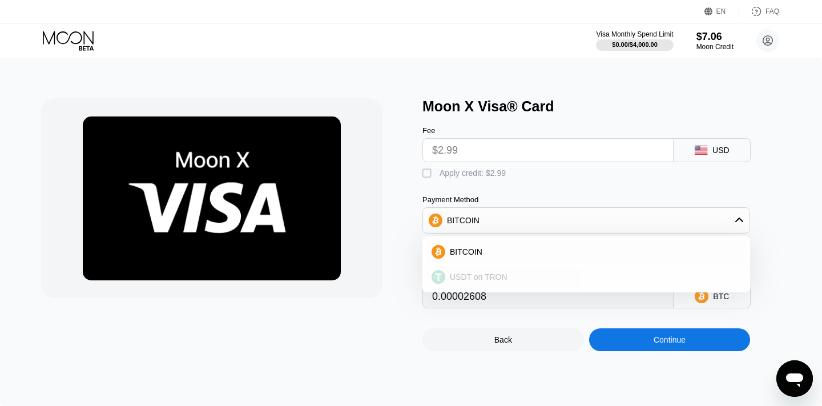
click at [473, 272] on div "USDT on TRON" at bounding box center [586, 277] width 321 height 23
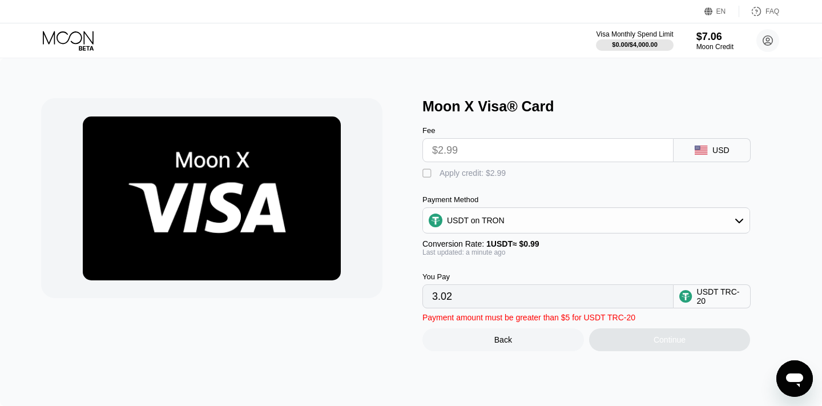
click at [678, 332] on div "Continue" at bounding box center [670, 339] width 162 height 23
click at [481, 152] on input "$2.99" at bounding box center [548, 150] width 232 height 23
click at [425, 171] on div "" at bounding box center [428, 173] width 11 height 11
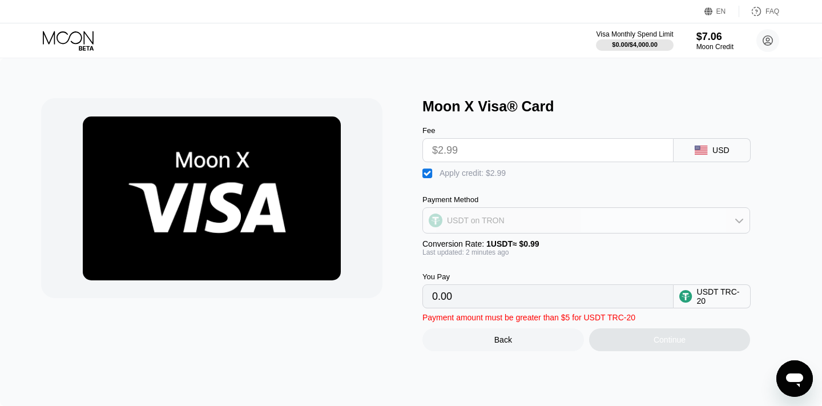
click at [669, 221] on div "USDT on TRON" at bounding box center [586, 220] width 327 height 23
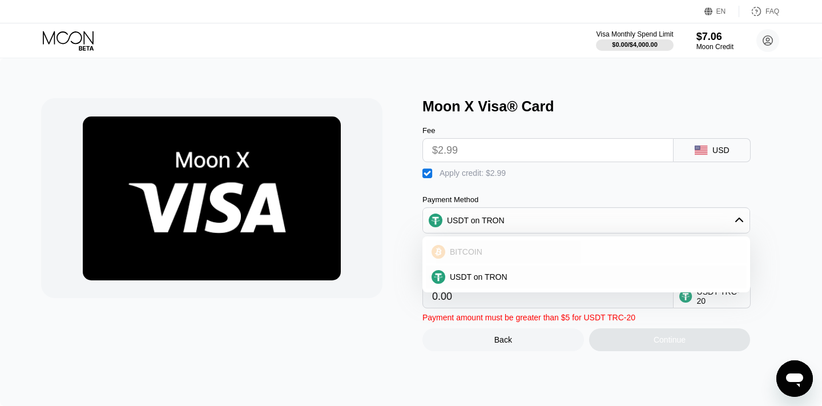
click at [488, 256] on div "BITCOIN" at bounding box center [593, 251] width 296 height 9
type input "0"
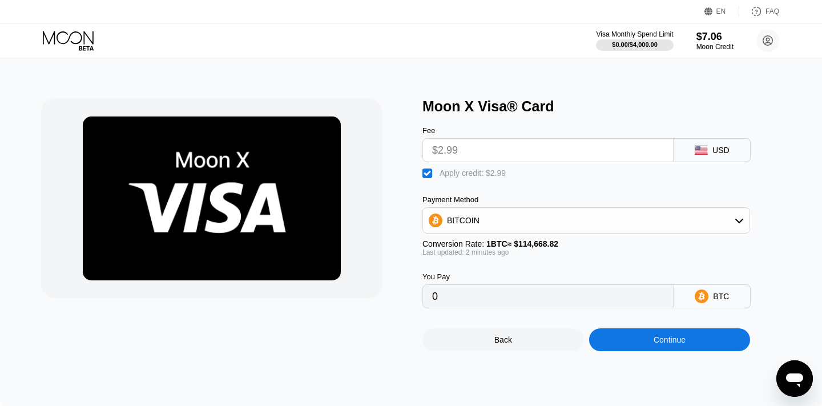
click at [671, 338] on div "Continue" at bounding box center [670, 339] width 32 height 9
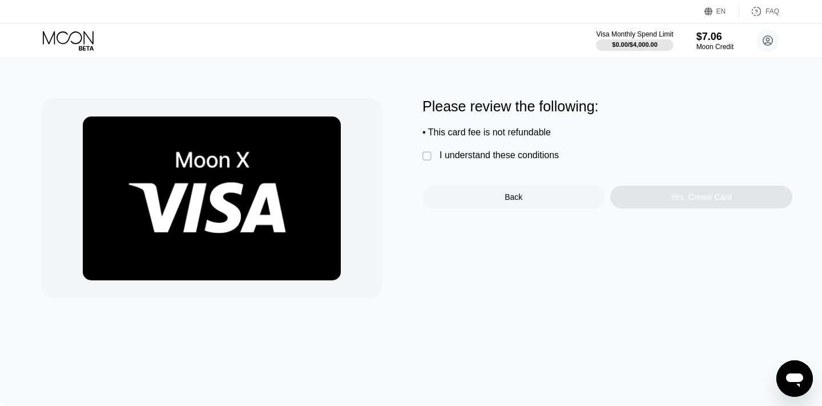
click at [432, 162] on div " I understand these conditions" at bounding box center [494, 156] width 142 height 12
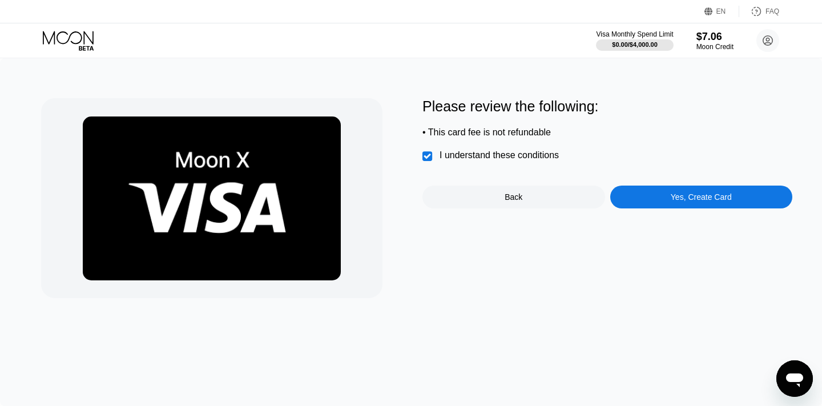
click at [665, 199] on div "Yes, Create Card" at bounding box center [702, 197] width 183 height 23
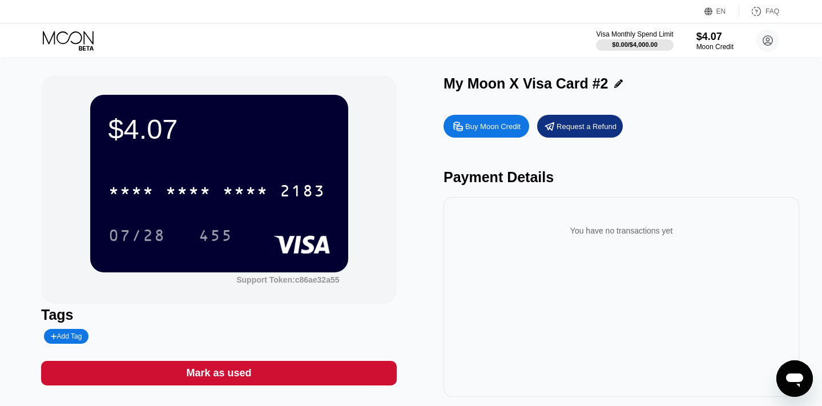
click at [536, 236] on div "You have no transactions yet" at bounding box center [622, 231] width 338 height 32
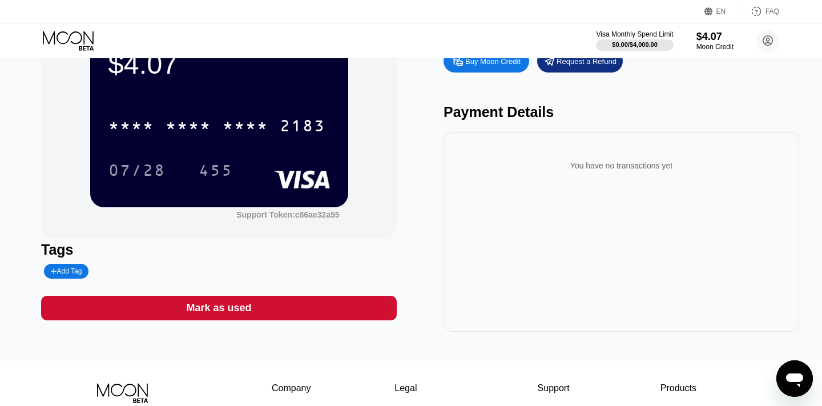
scroll to position [65, 0]
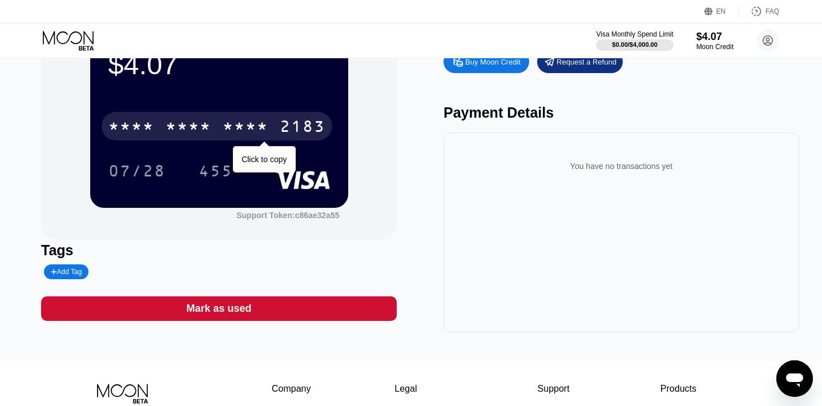
click at [264, 133] on div "* * * *" at bounding box center [246, 128] width 46 height 18
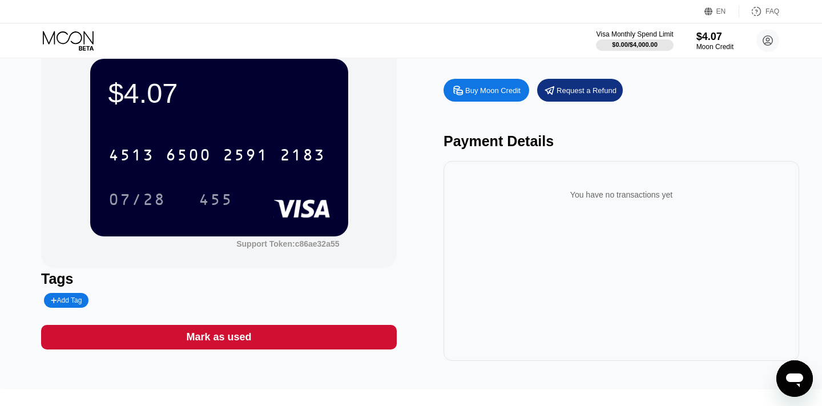
scroll to position [0, 0]
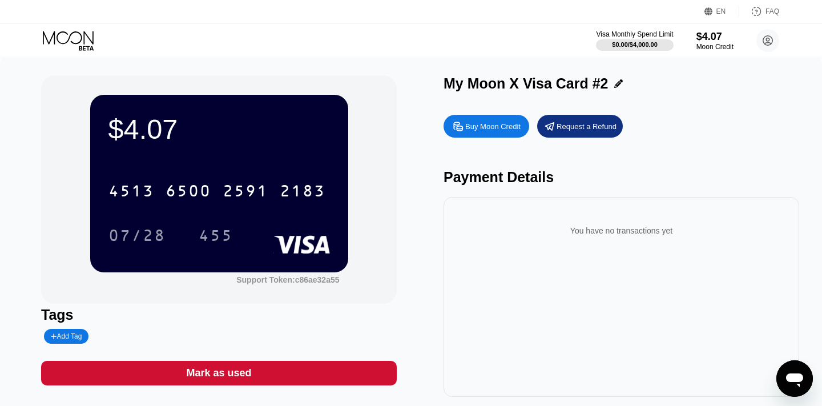
click at [251, 159] on div "$4.07 4513 6500 2591 2183 07/28 455" at bounding box center [219, 183] width 258 height 177
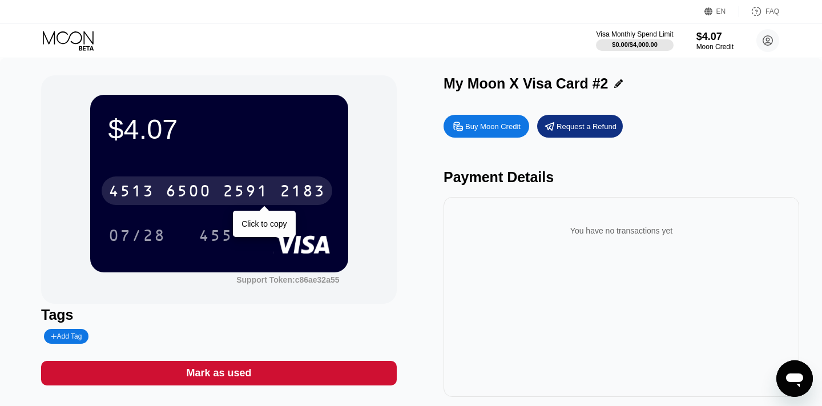
click at [238, 188] on div "2591" at bounding box center [246, 192] width 46 height 18
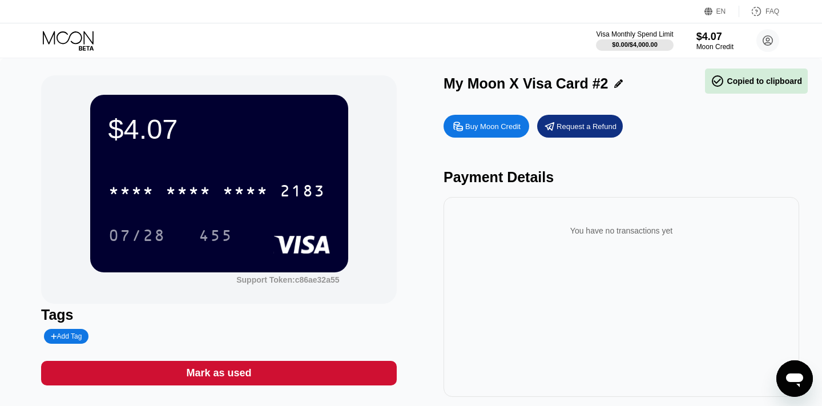
click at [258, 152] on div "$4.07 * * * * * * * * * * * * 2183 07/28 455" at bounding box center [219, 183] width 258 height 177
click at [682, 136] on div "Buy Moon Credit Request a Refund" at bounding box center [622, 126] width 356 height 23
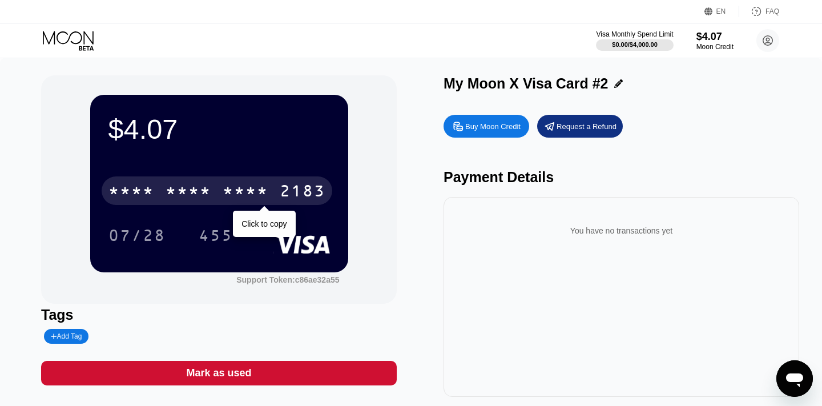
click at [269, 188] on div "* * * * * * * * * * * * 2183" at bounding box center [217, 190] width 231 height 29
